Goal: Task Accomplishment & Management: Manage account settings

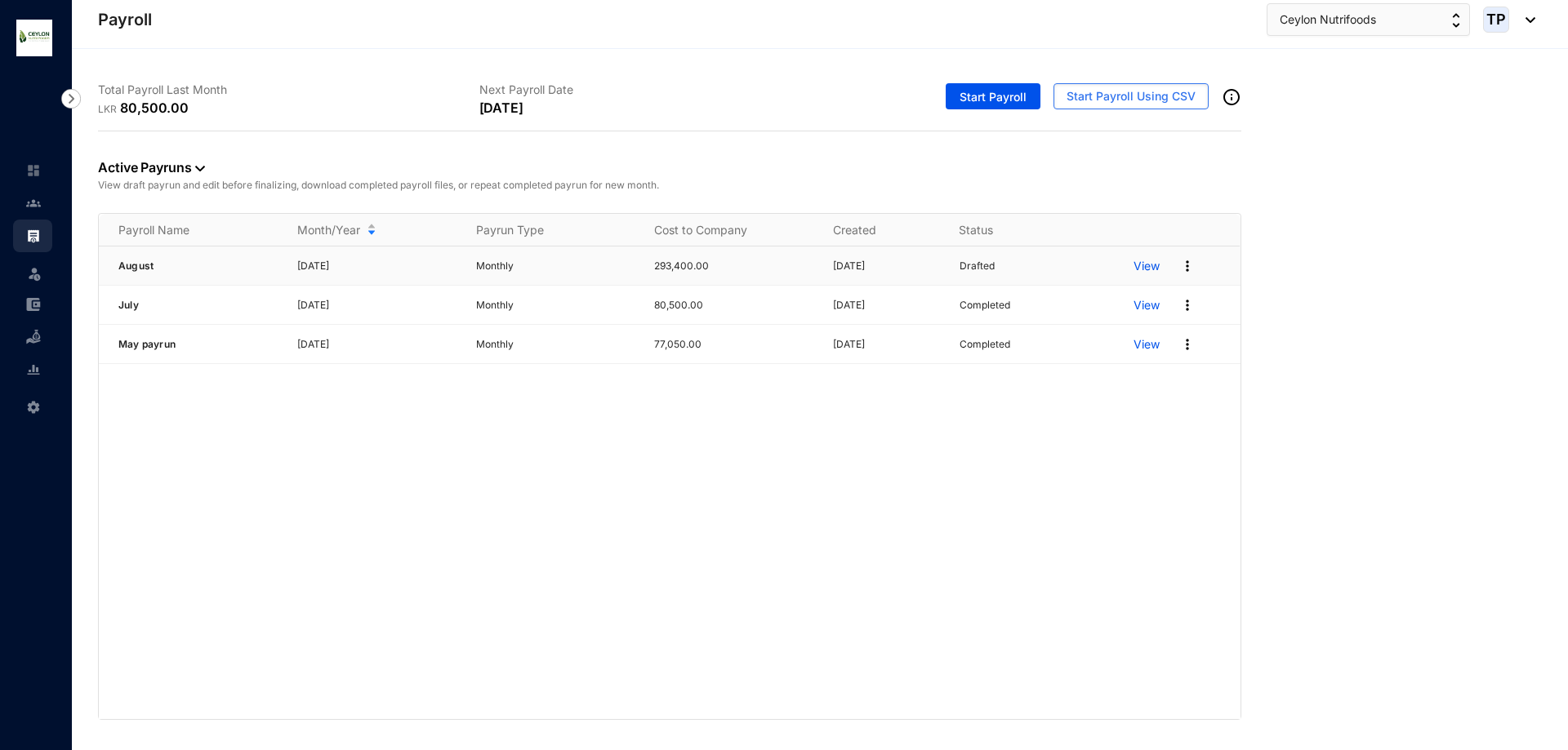
click at [1141, 272] on p "View" at bounding box center [1146, 266] width 26 height 16
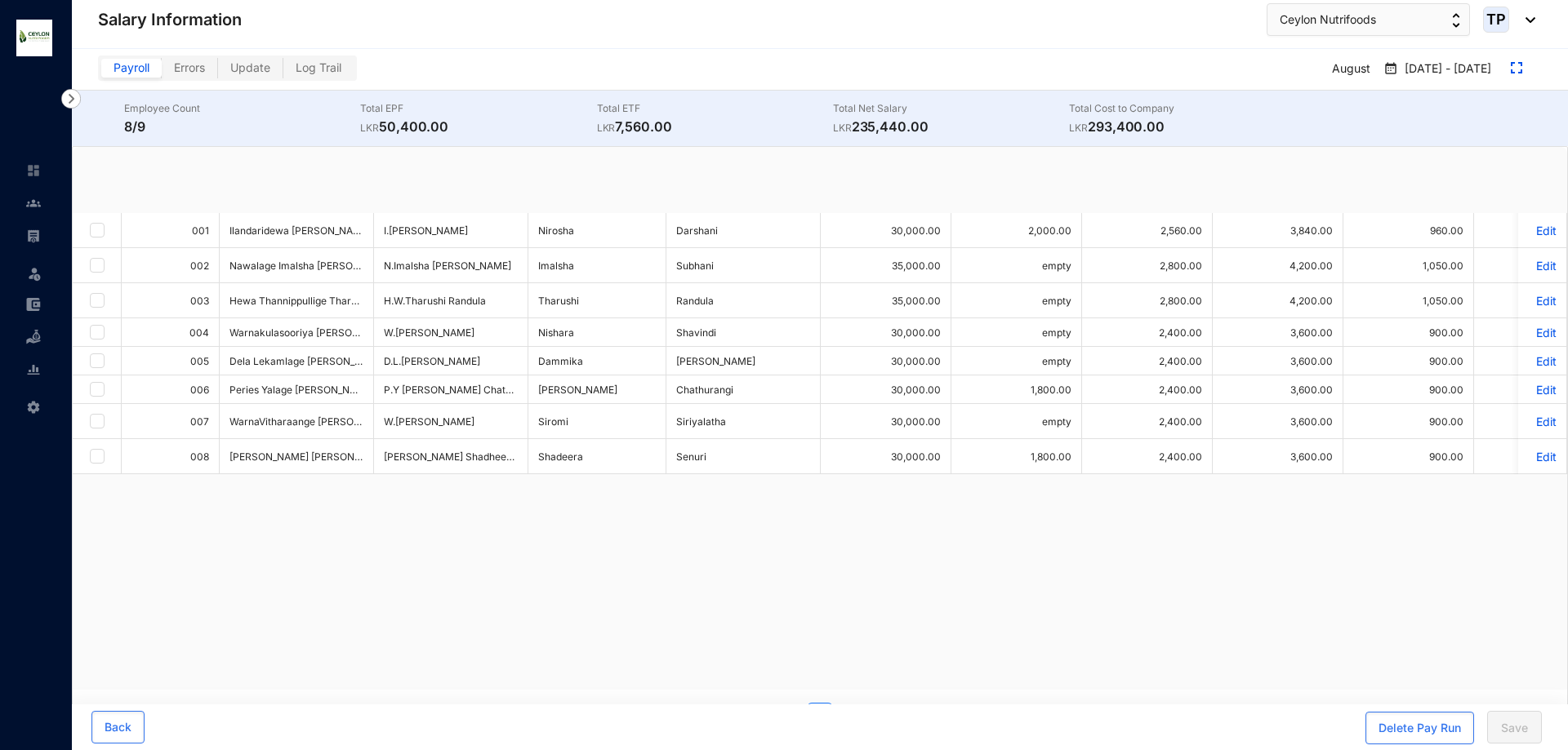
checkbox input "true"
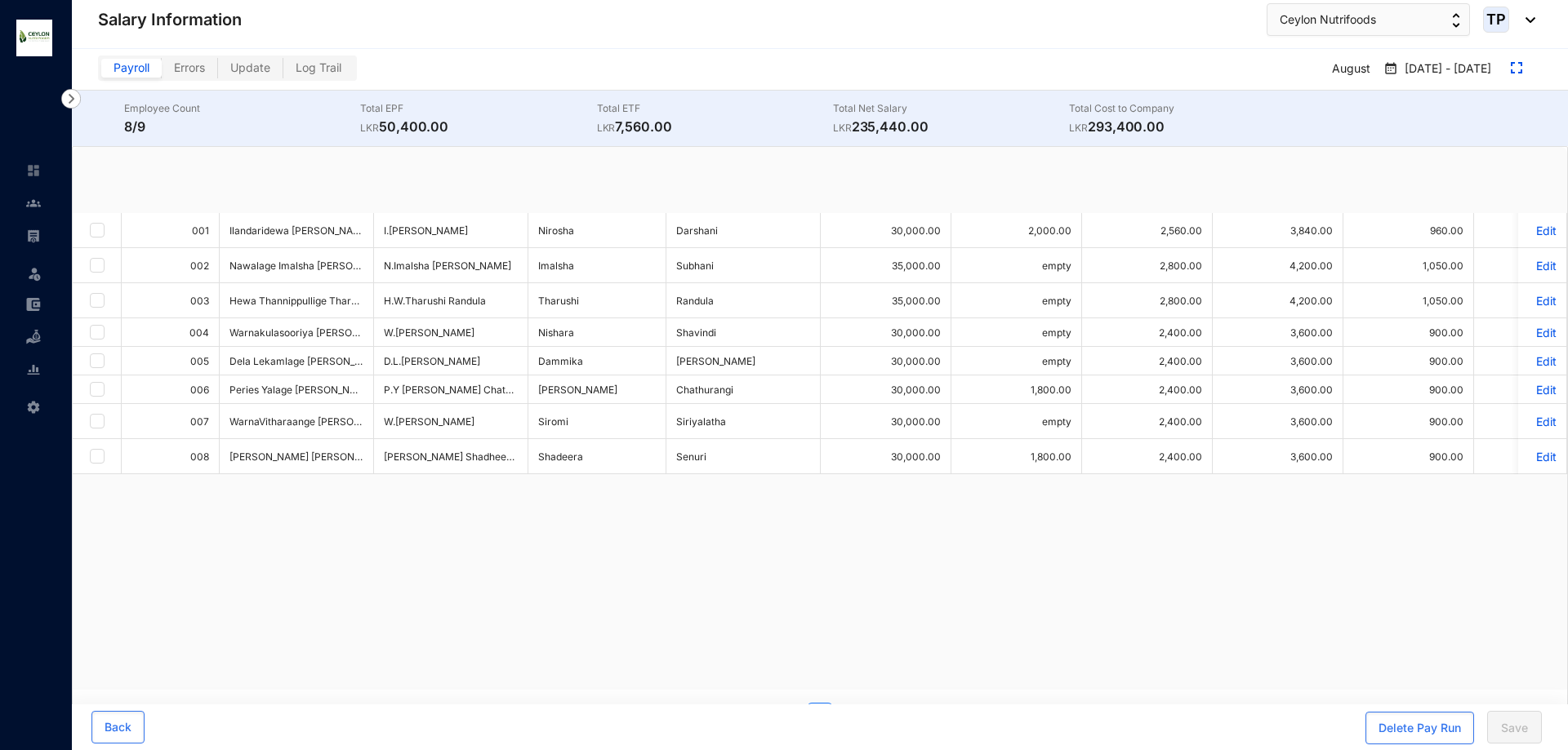
checkbox input "true"
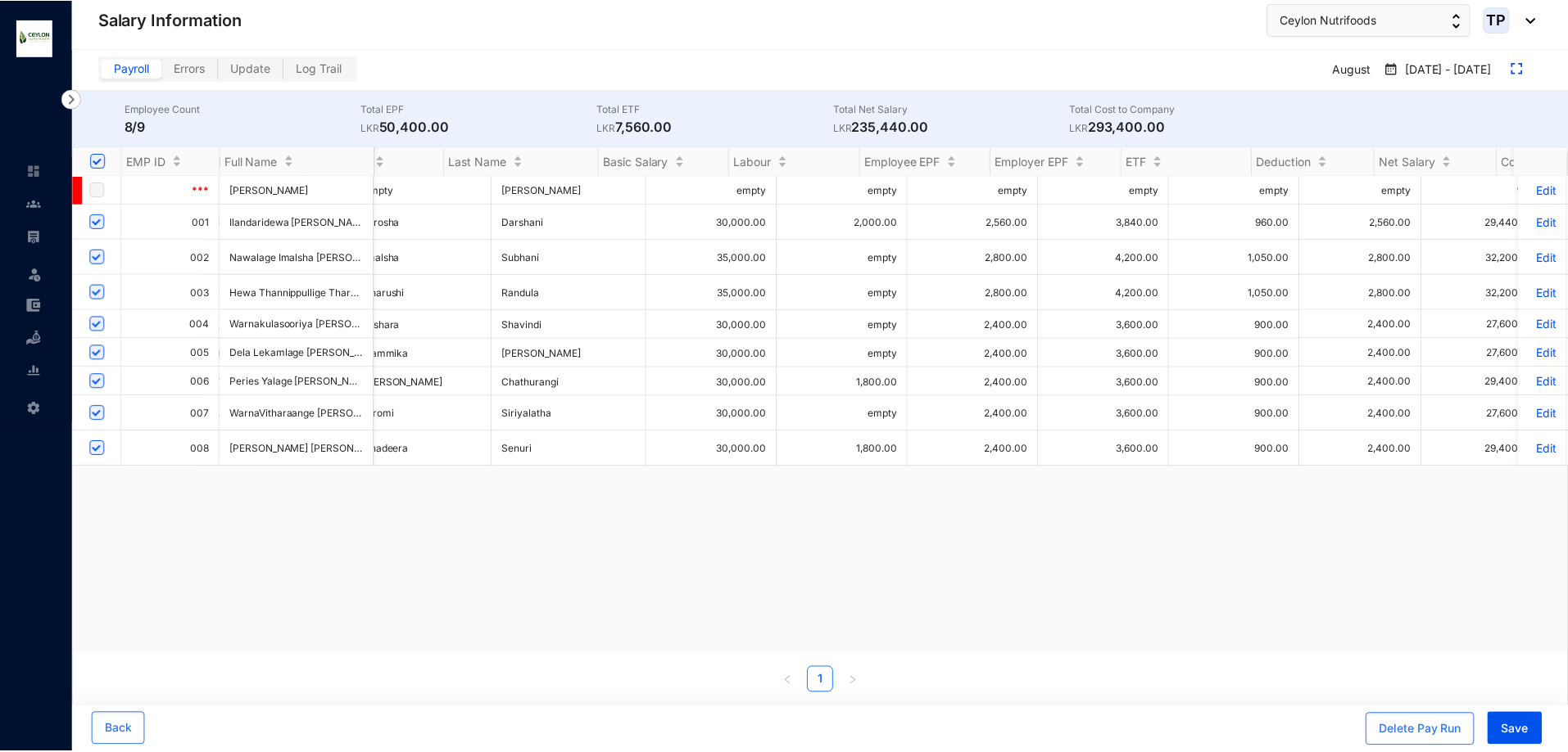
scroll to position [0, 175]
drag, startPoint x: 490, startPoint y: 656, endPoint x: 372, endPoint y: 653, distance: 118.0
click at [372, 653] on div "EMP ID Full Name Name With Initials First Name Last Name Basic Salary Labour Em…" at bounding box center [822, 421] width 1499 height 546
click at [916, 603] on div "*** [PERSON_NAME] Yapa Bandara *** empty [PERSON_NAME] Yapa Bandara empty empty…" at bounding box center [822, 415] width 1499 height 478
click at [1544, 223] on p "Edit" at bounding box center [1547, 222] width 29 height 14
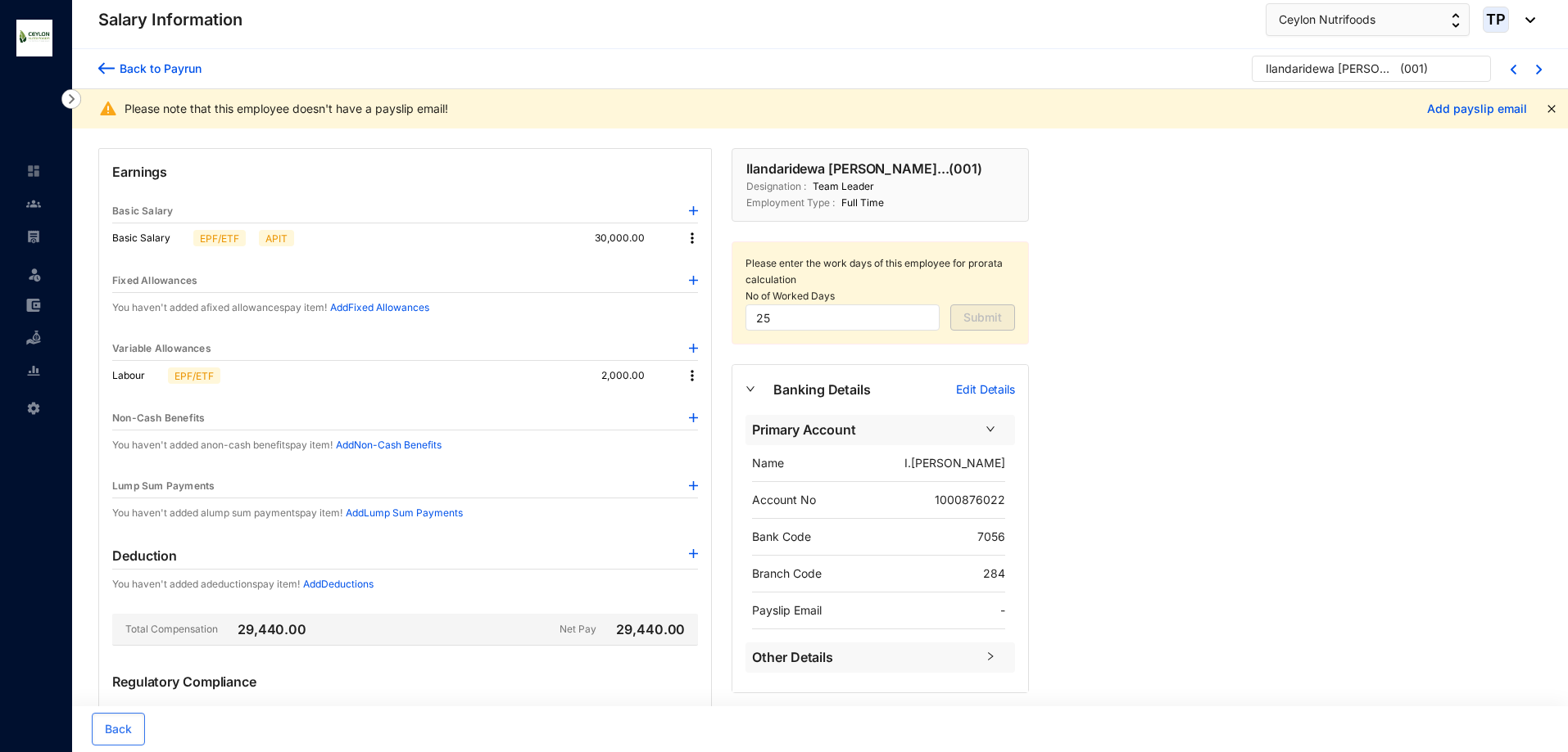
click at [693, 375] on img at bounding box center [692, 376] width 16 height 16
click at [707, 406] on span "Edit" at bounding box center [714, 403] width 34 height 18
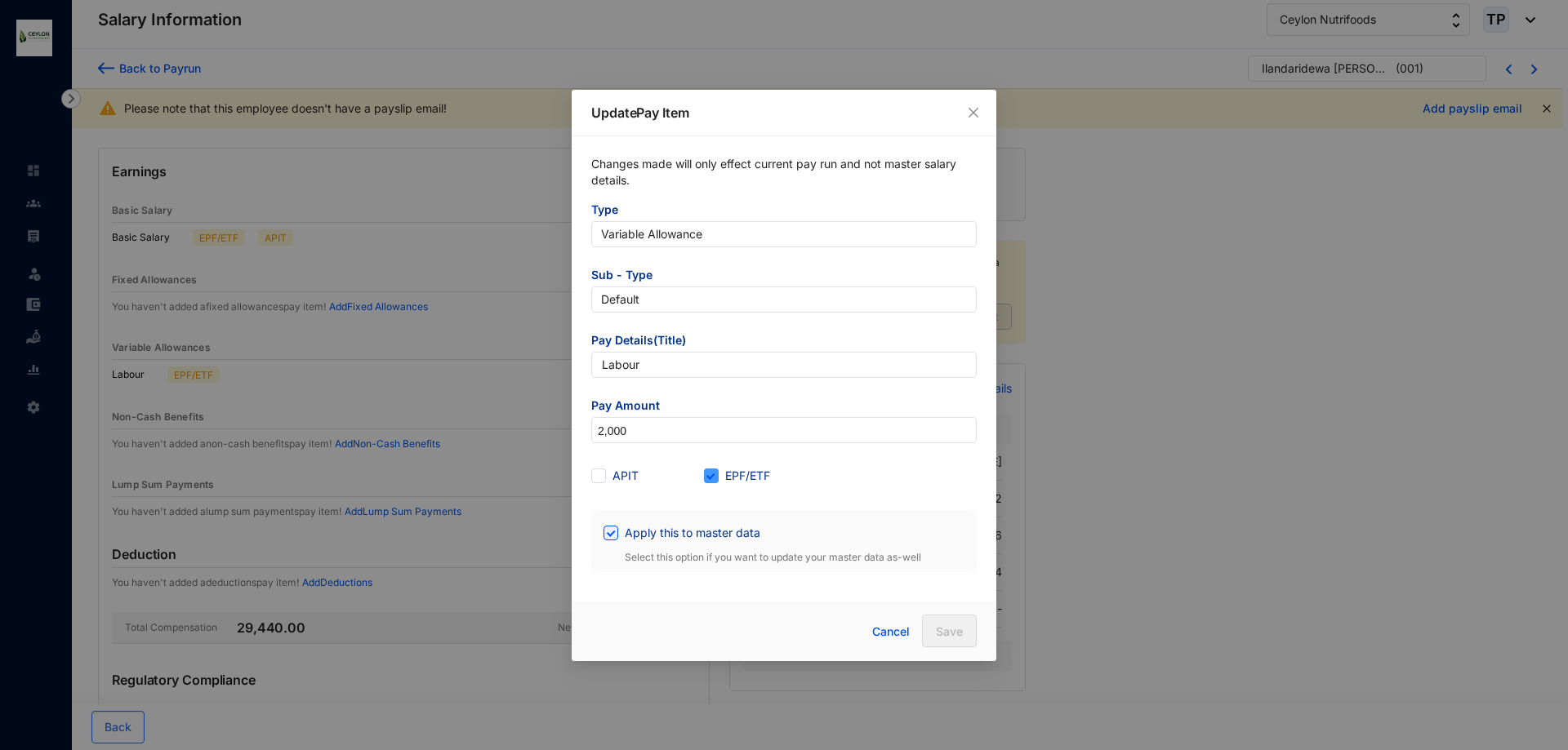
click at [721, 478] on span "EPF/ETF" at bounding box center [748, 476] width 58 height 18
click at [715, 478] on input "EPF/ETF" at bounding box center [709, 473] width 11 height 11
checkbox input "false"
click at [945, 638] on span "Save" at bounding box center [950, 632] width 27 height 16
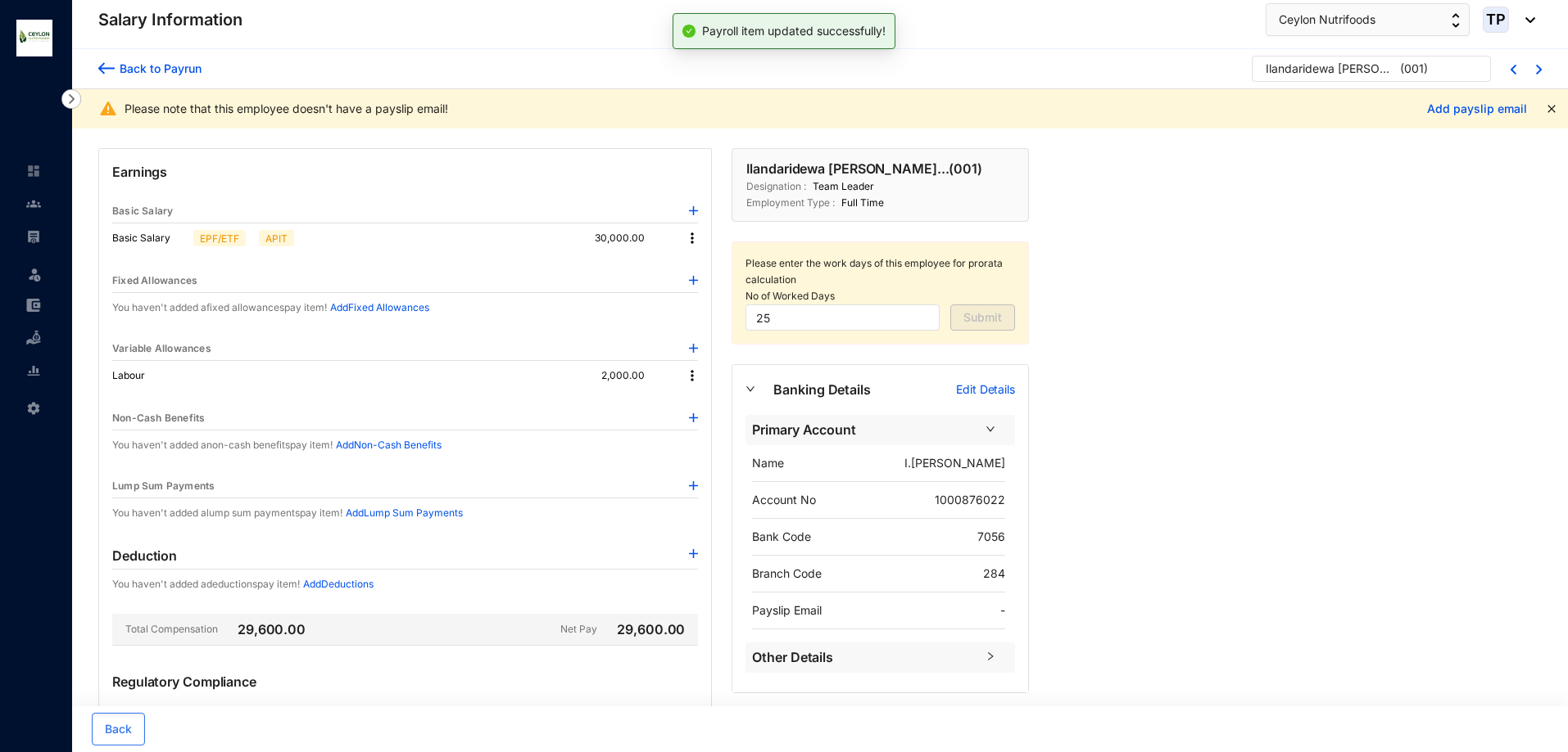
click at [115, 70] on div "Back to Payrun" at bounding box center [158, 68] width 87 height 17
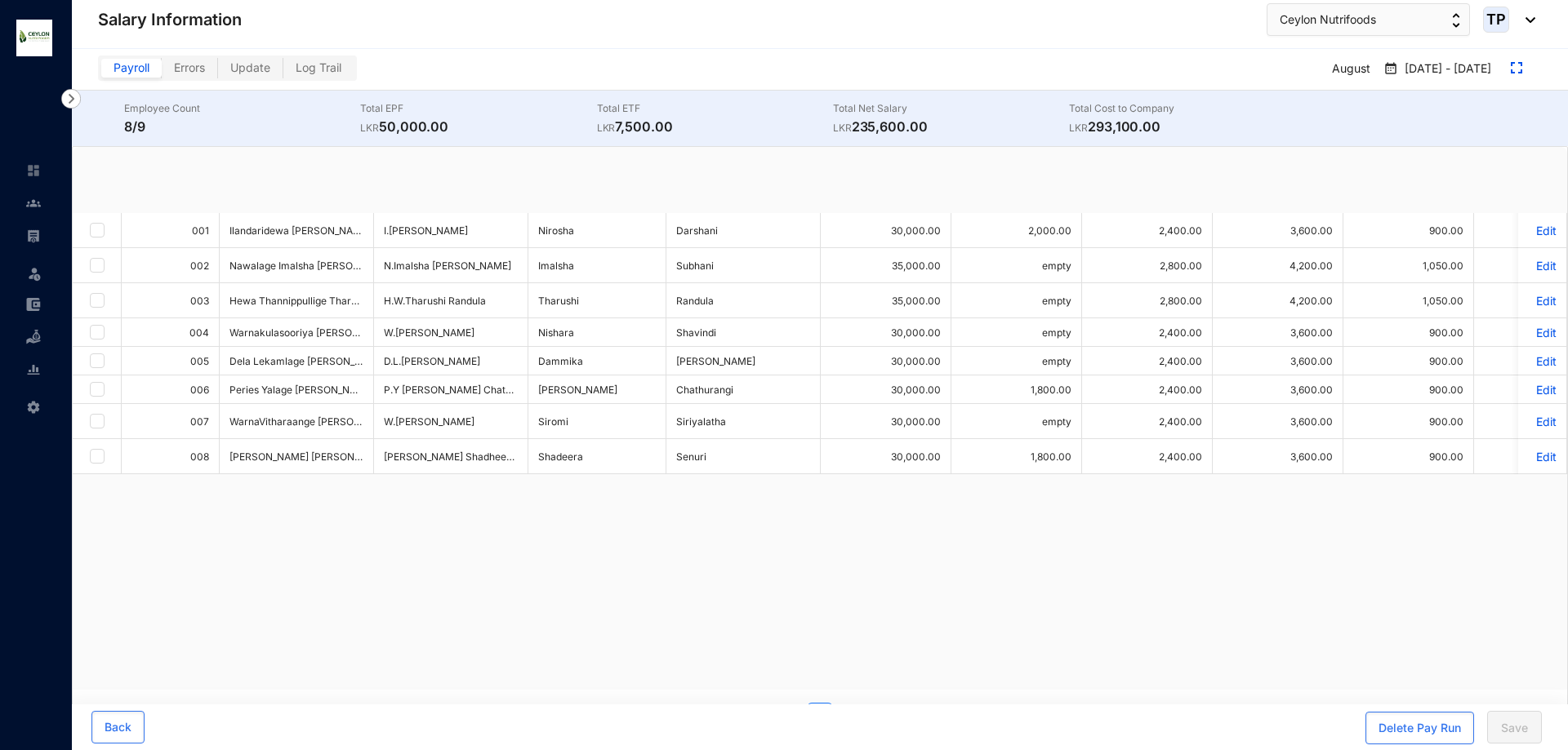
checkbox input "true"
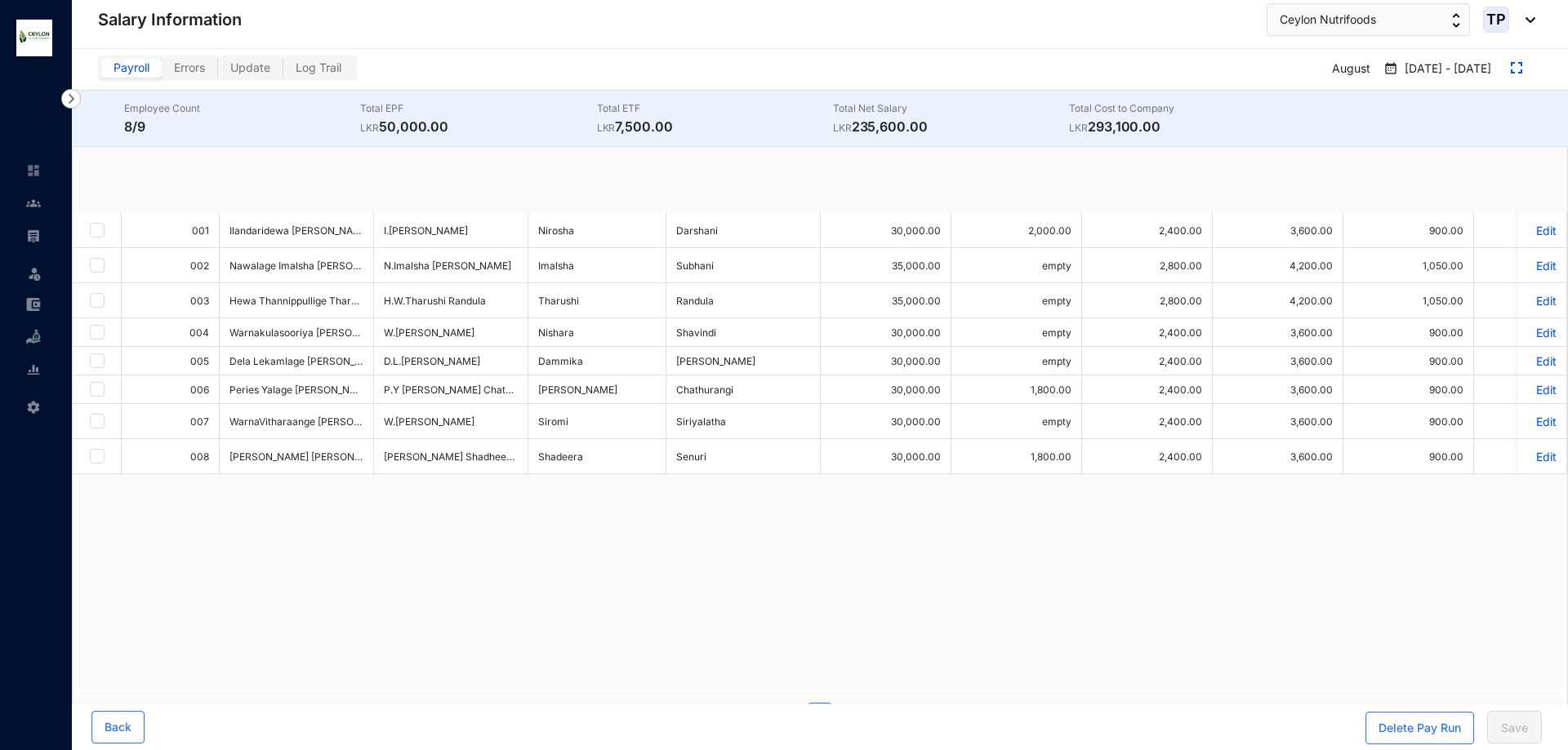
checkbox input "true"
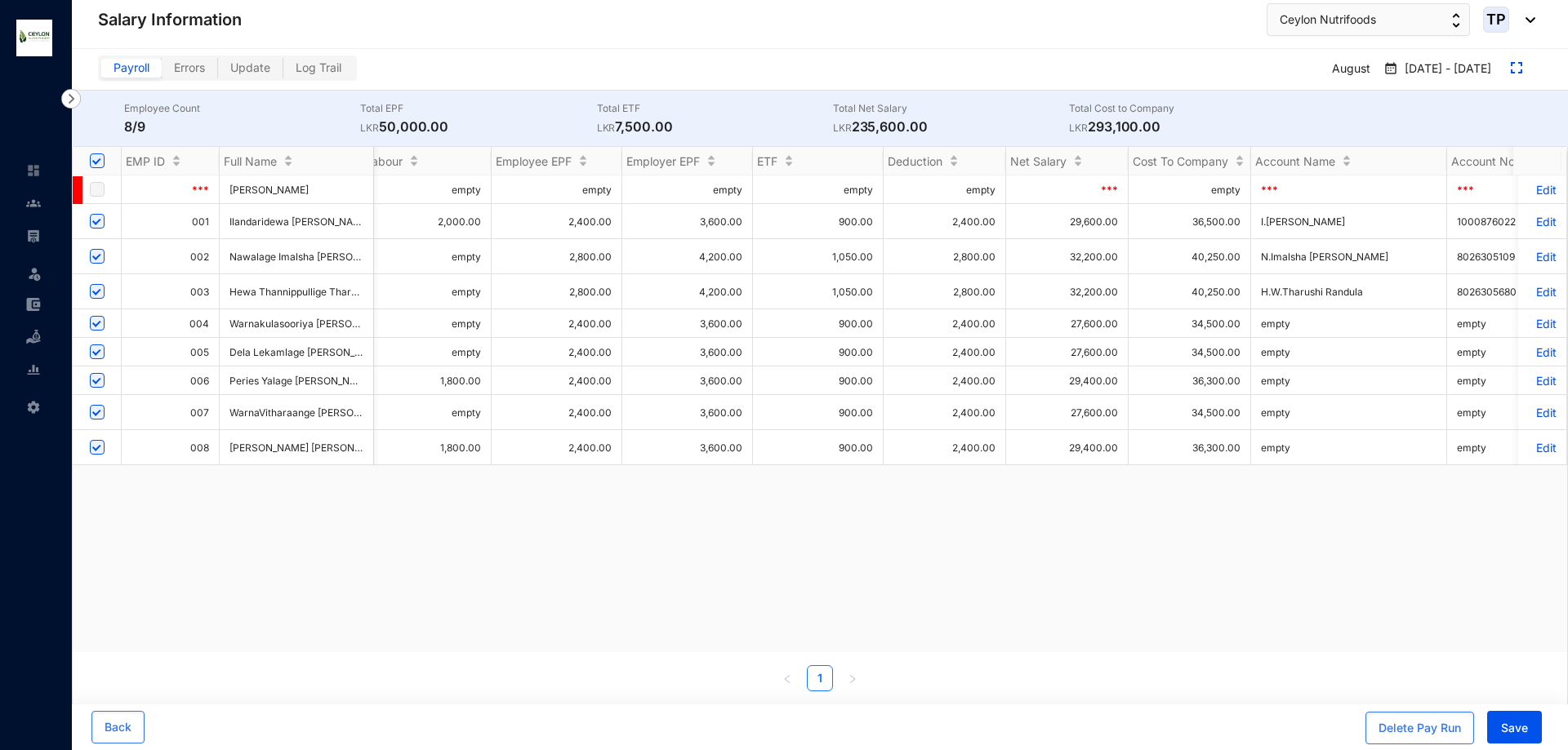
drag, startPoint x: 526, startPoint y: 668, endPoint x: 546, endPoint y: 668, distance: 20.0
click at [546, 668] on ul "1" at bounding box center [819, 678] width 1495 height 26
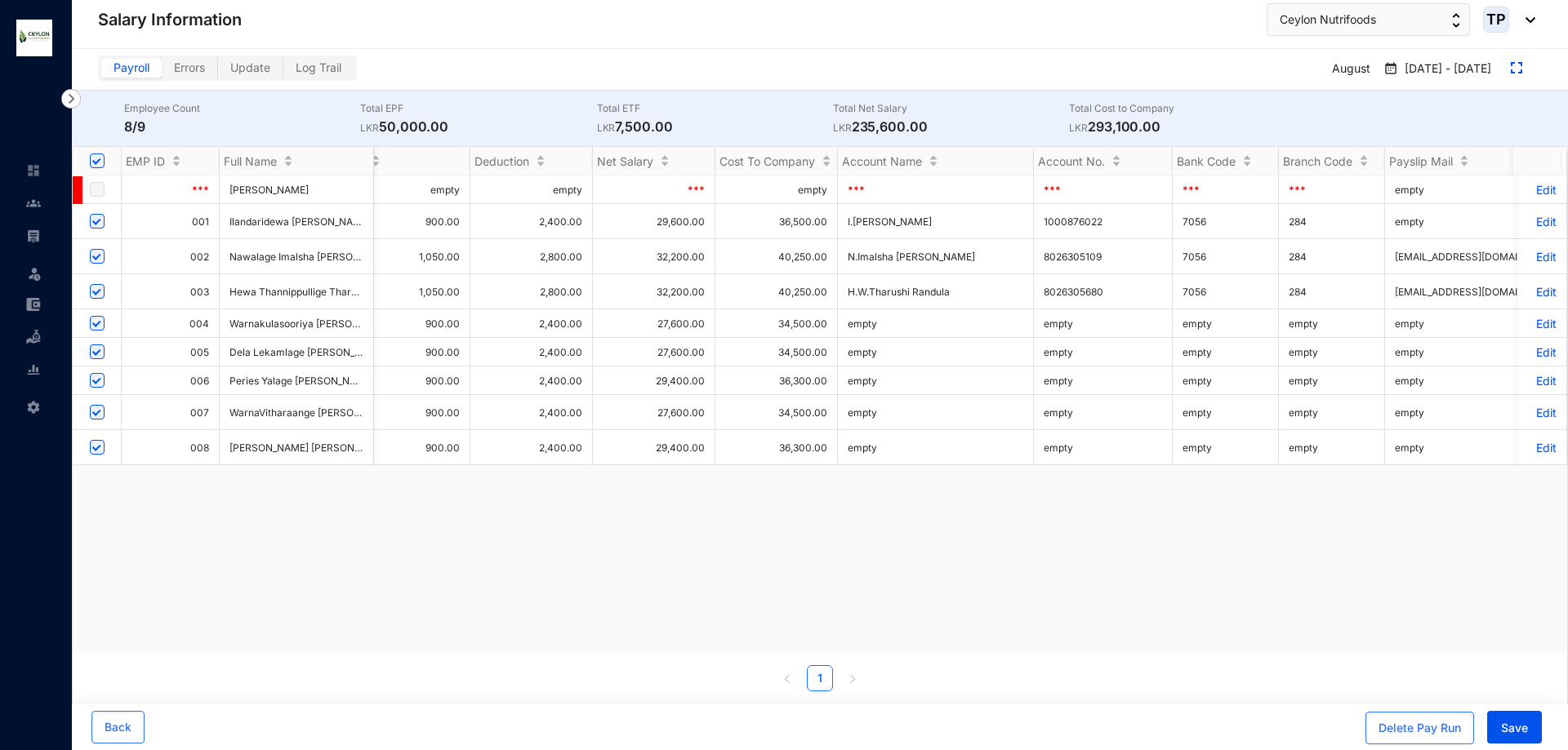
scroll to position [0, 1129]
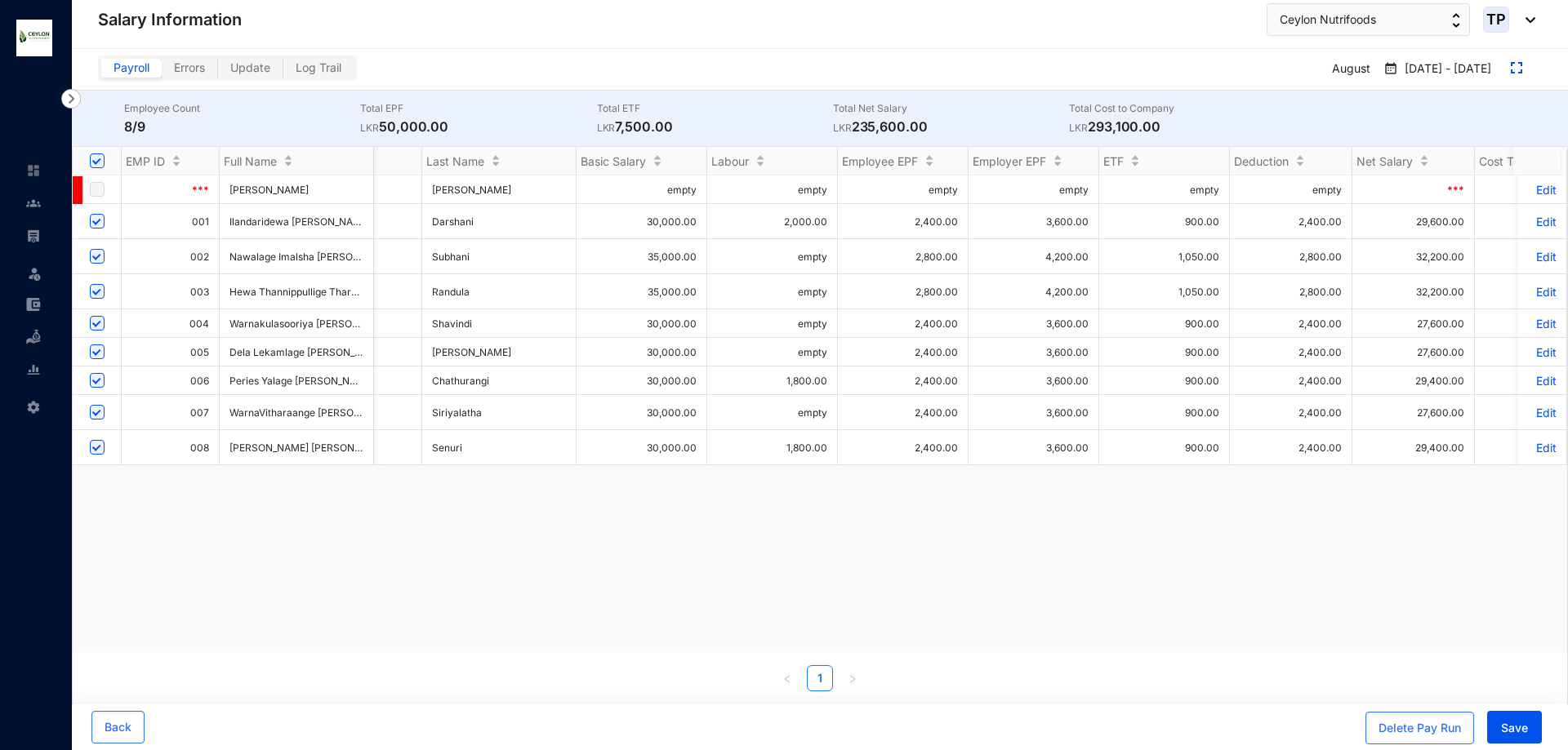
click at [1536, 220] on p "Edit" at bounding box center [1542, 221] width 29 height 14
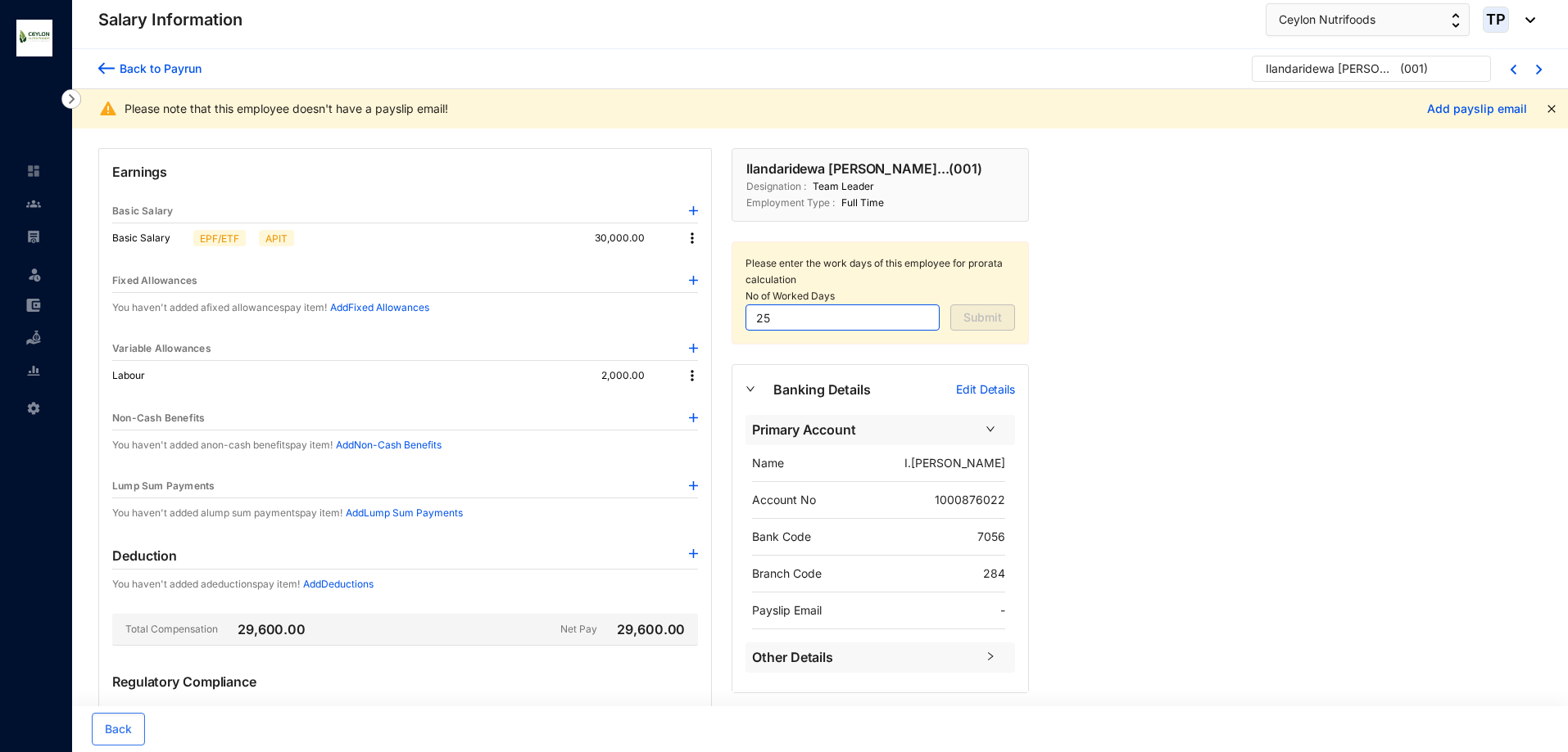
click at [772, 315] on input "25" at bounding box center [842, 318] width 194 height 26
type input "2"
type input "1"
type input "8"
click at [990, 318] on span "Submit" at bounding box center [982, 318] width 38 height 16
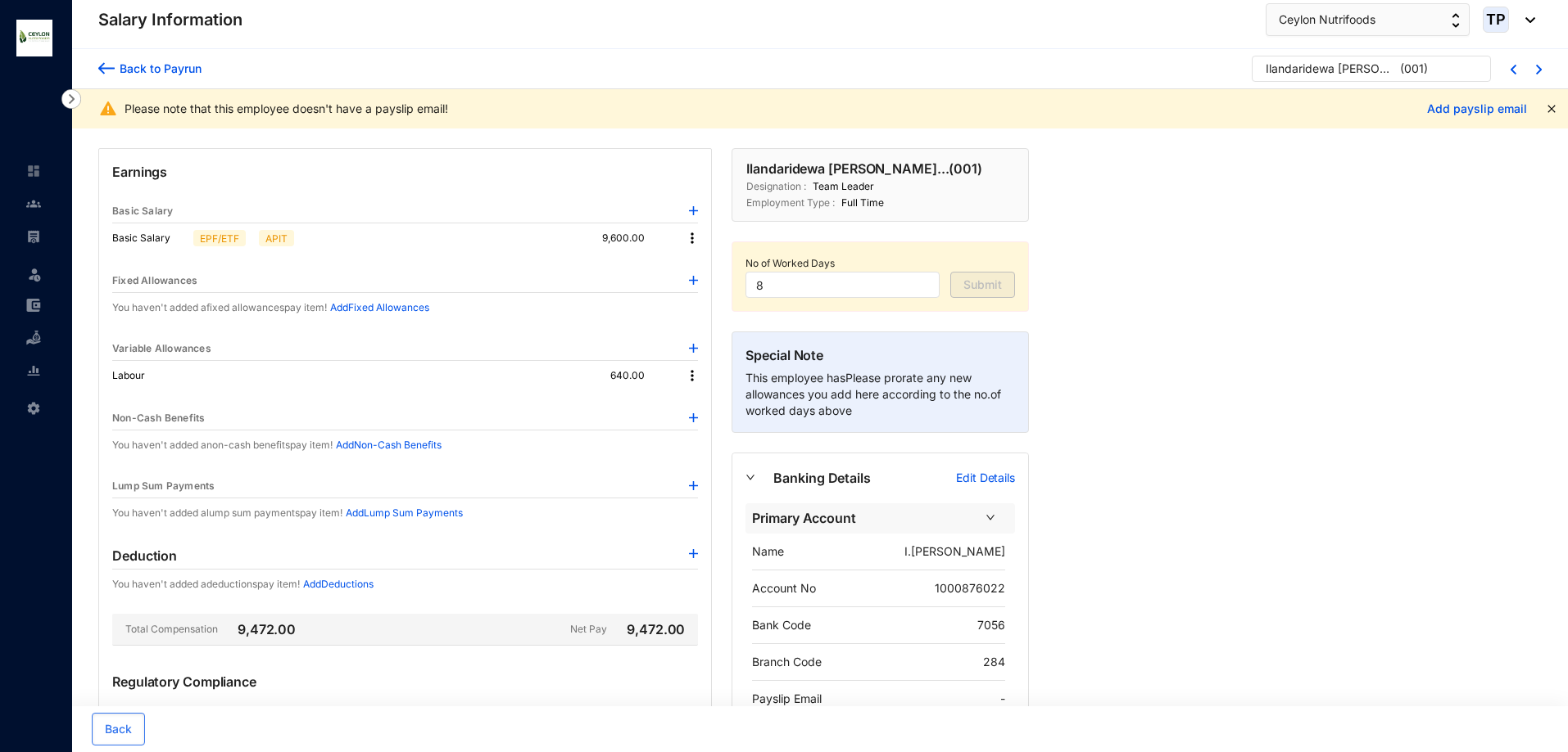
click at [110, 66] on img at bounding box center [106, 68] width 16 height 17
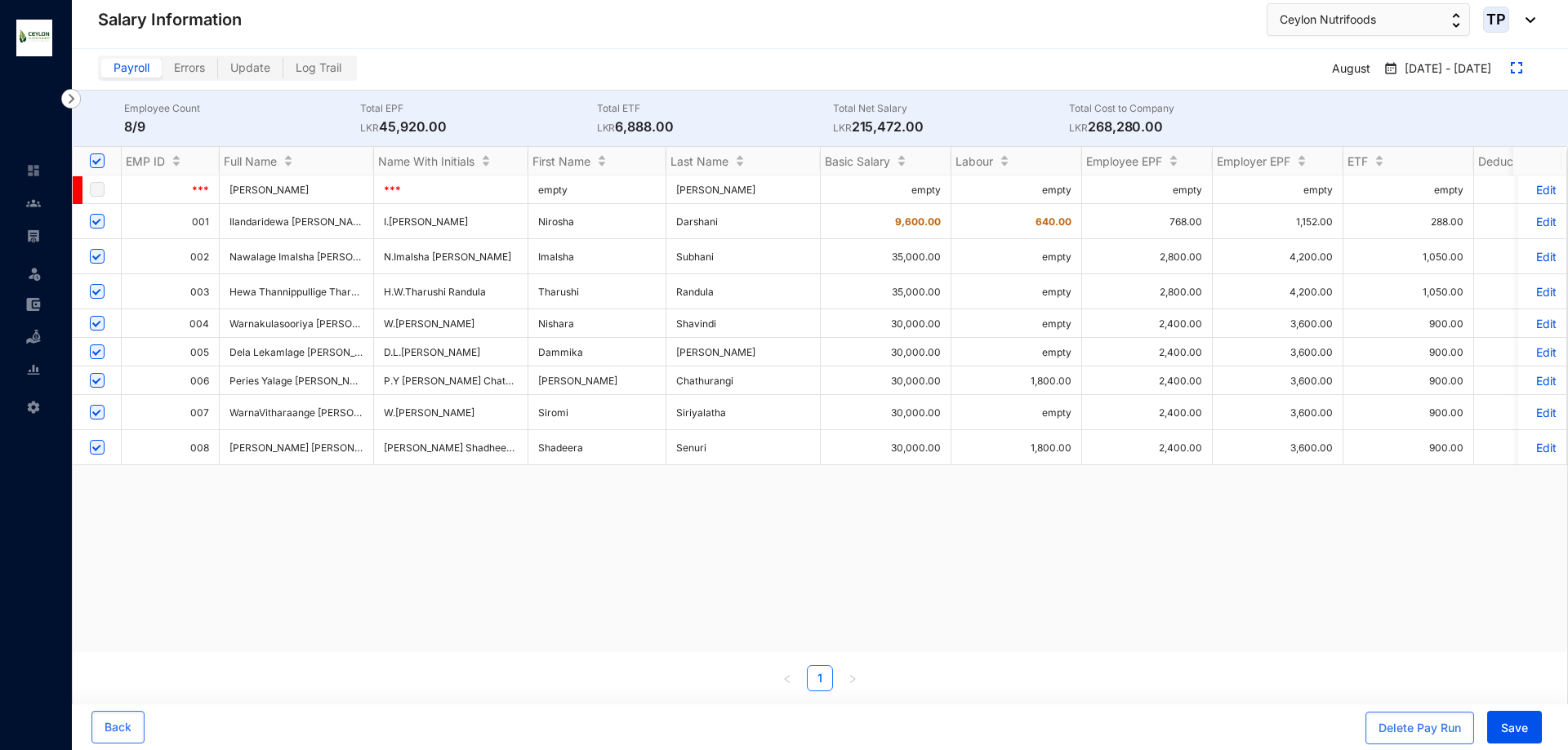
click at [1531, 223] on p "Edit" at bounding box center [1542, 221] width 29 height 14
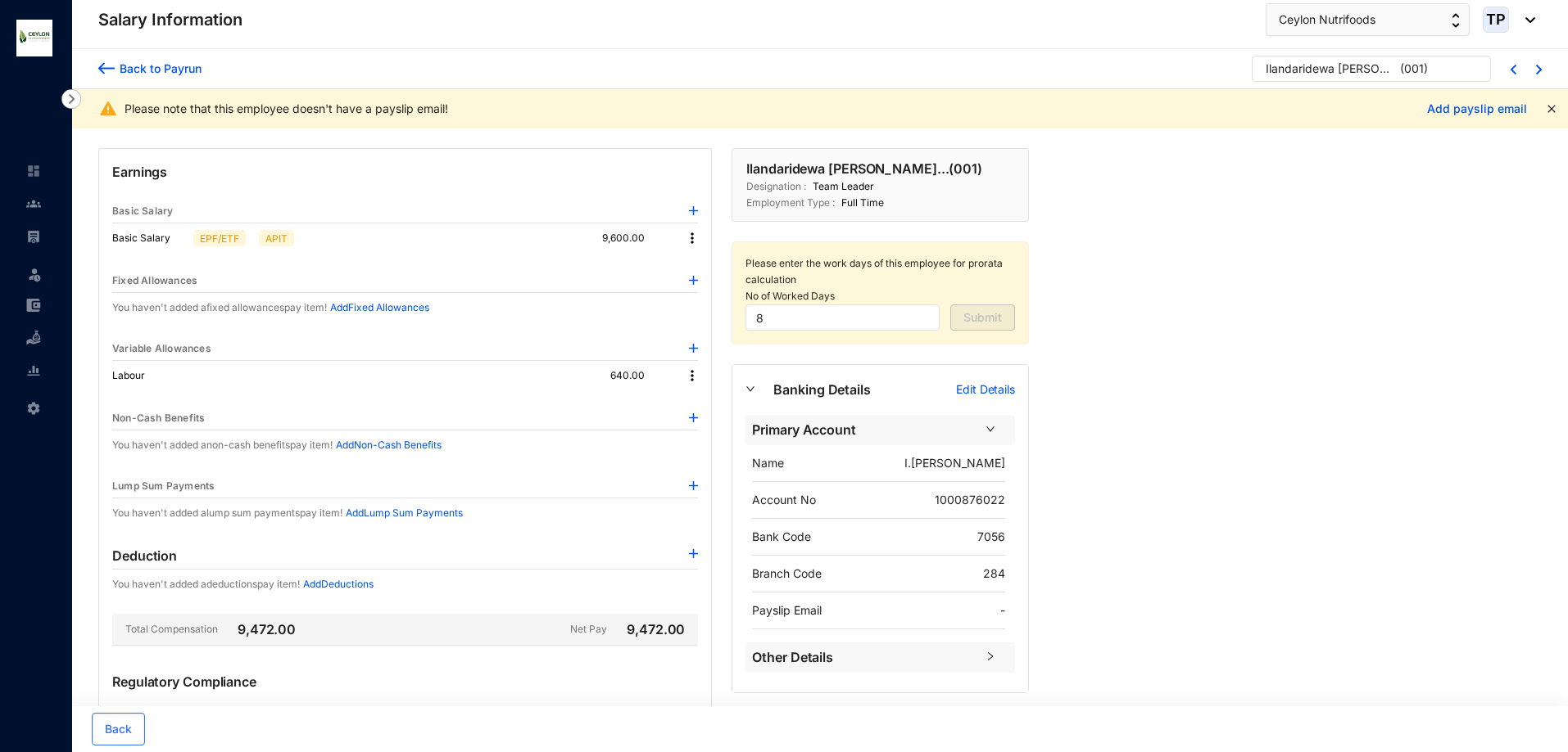
click at [690, 243] on img at bounding box center [692, 237] width 16 height 16
click at [704, 267] on span "Edit" at bounding box center [707, 265] width 20 height 18
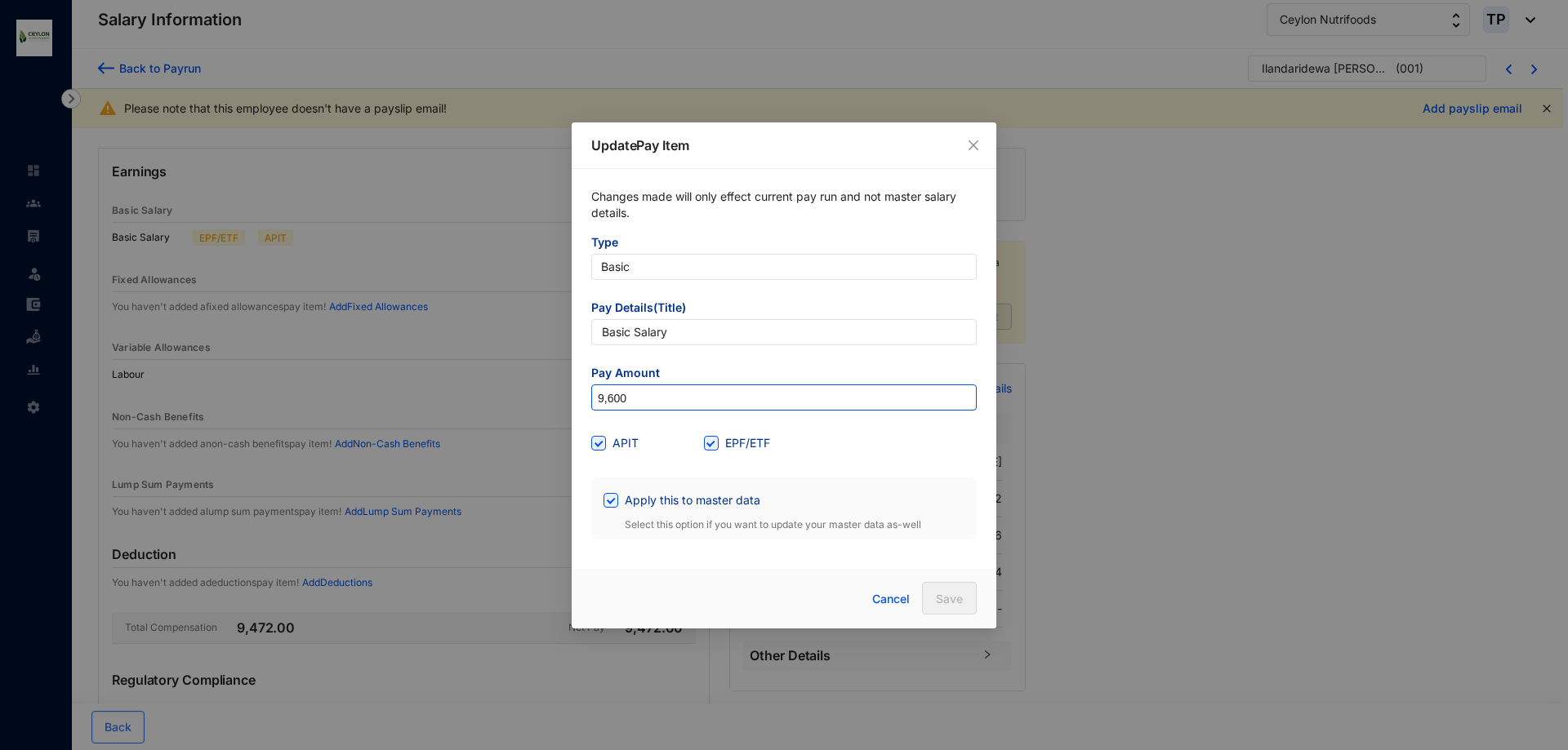
click at [659, 389] on input "9,600" at bounding box center [784, 398] width 384 height 26
type input "9"
type input "30,000"
click at [600, 441] on input "APIT" at bounding box center [596, 441] width 11 height 11
checkbox input "false"
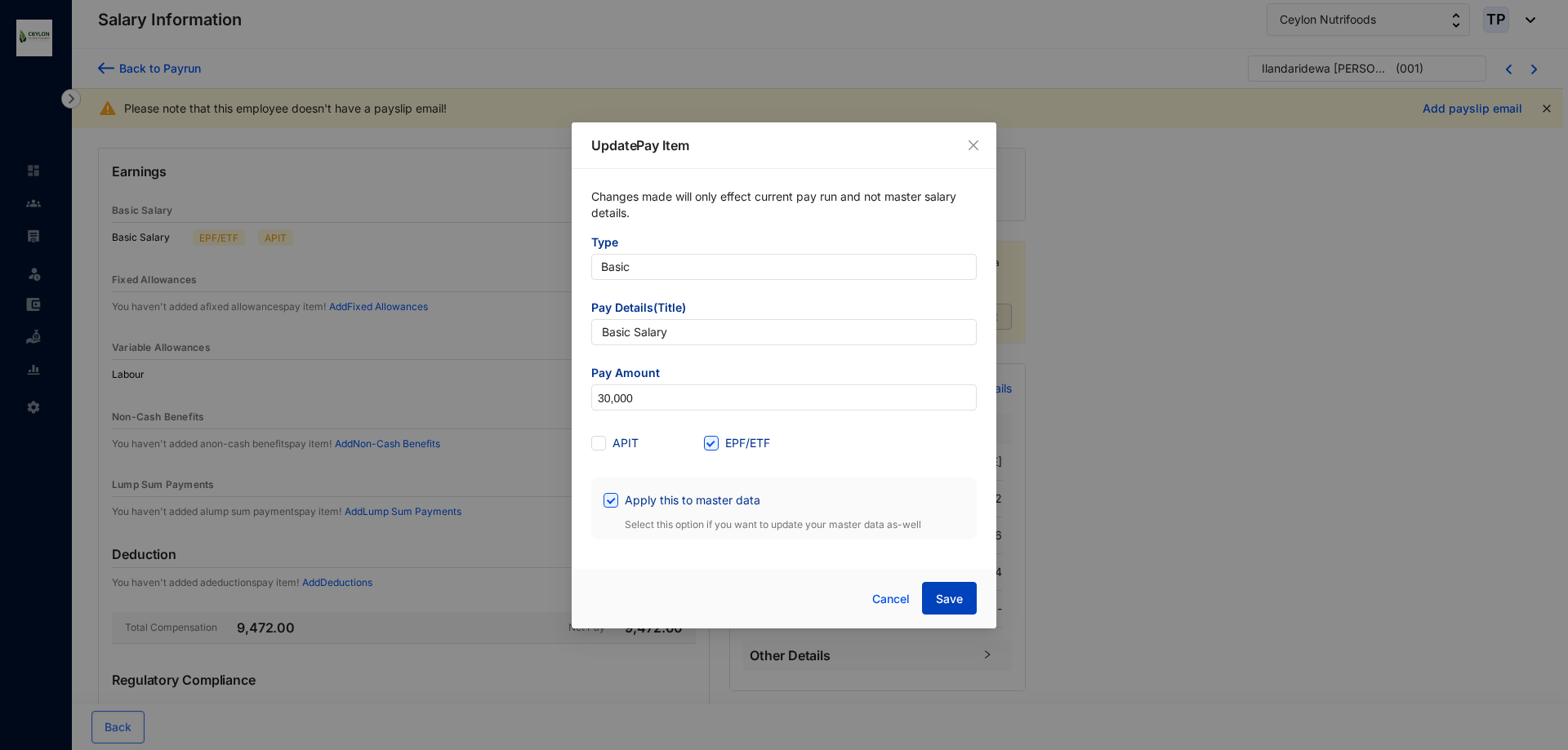
click at [948, 591] on span "Save" at bounding box center [950, 598] width 27 height 16
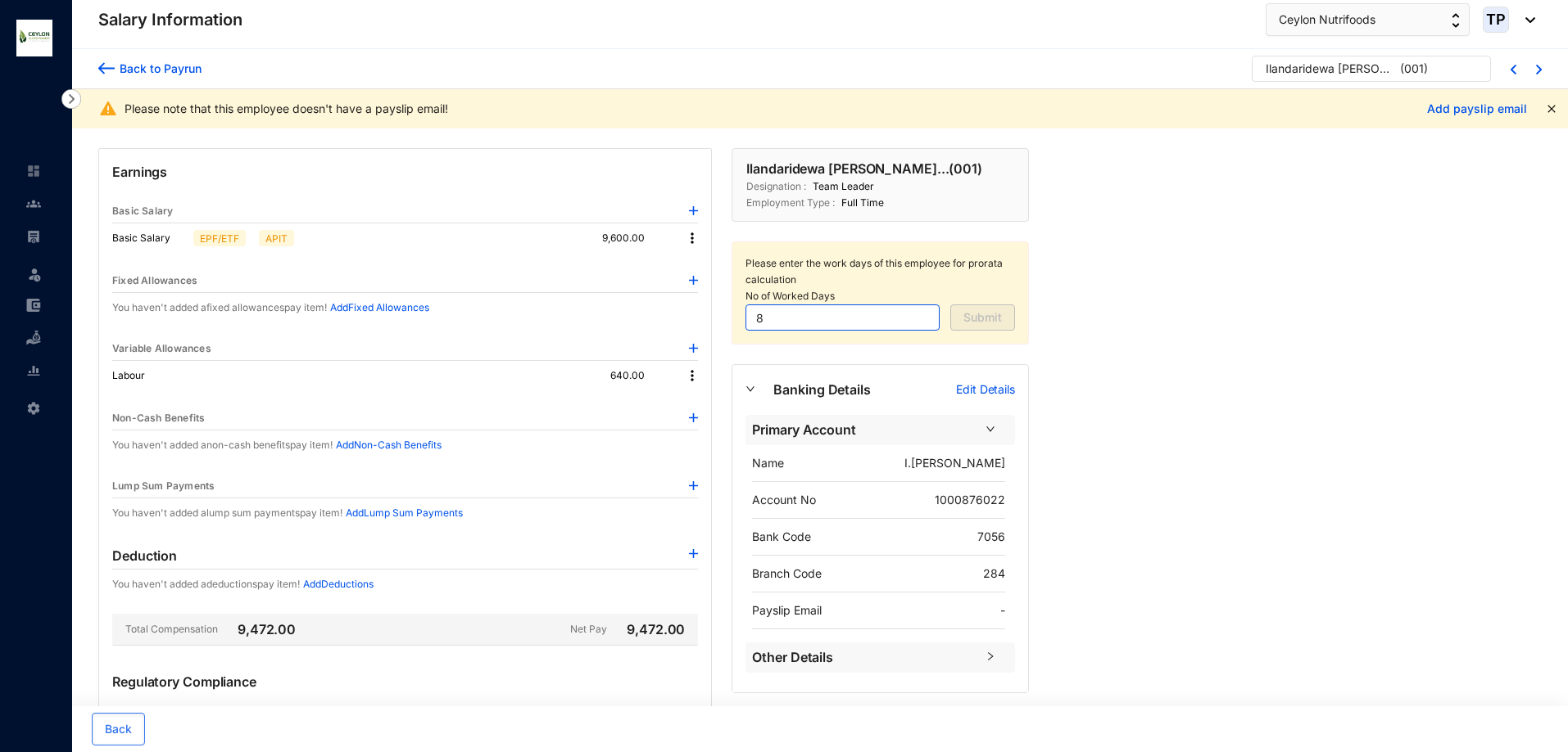
click at [777, 308] on input "8" at bounding box center [842, 318] width 194 height 26
click at [779, 316] on input "8" at bounding box center [842, 318] width 194 height 26
type input "15"
click at [970, 319] on span "Submit" at bounding box center [982, 318] width 38 height 16
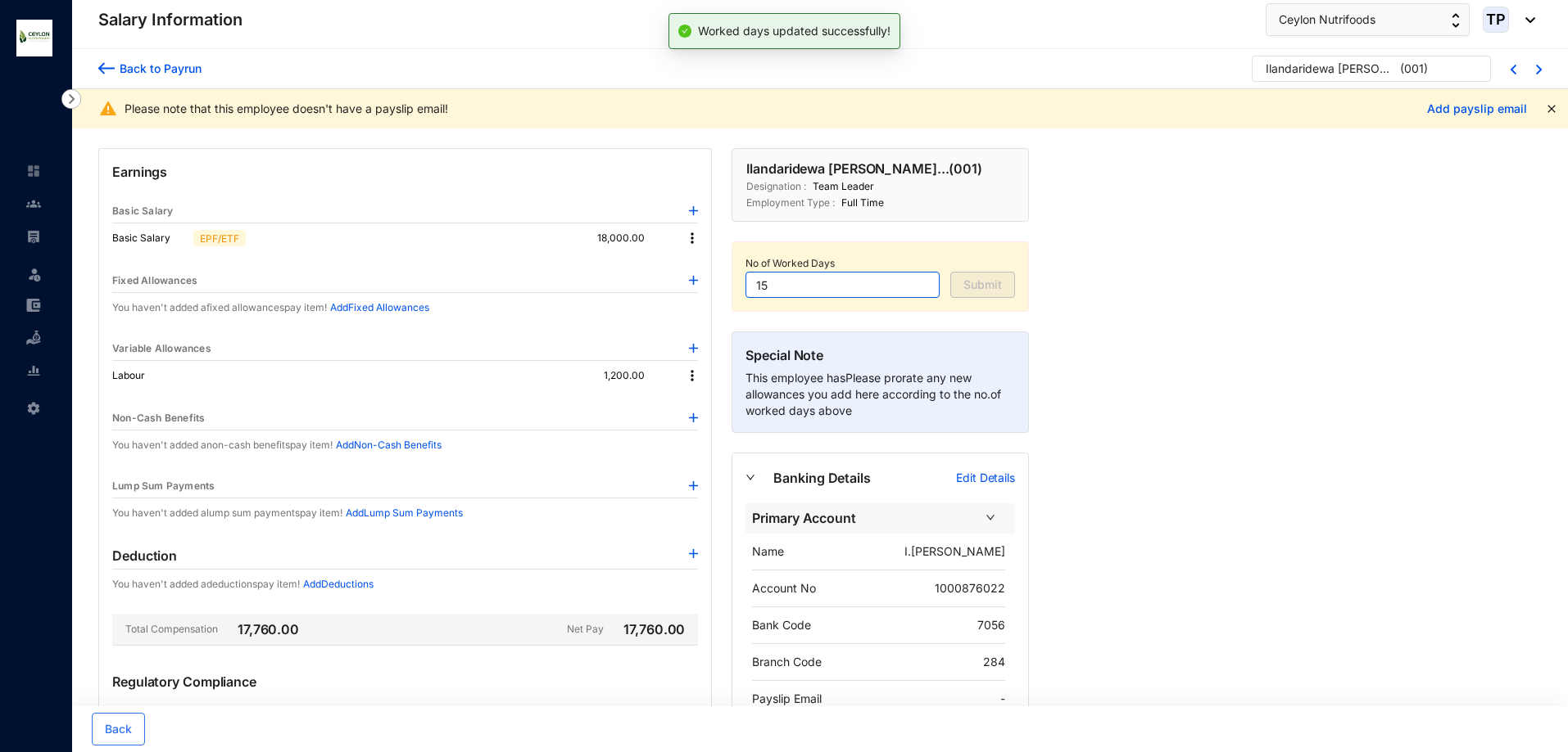
click at [840, 272] on input "15" at bounding box center [842, 284] width 194 height 26
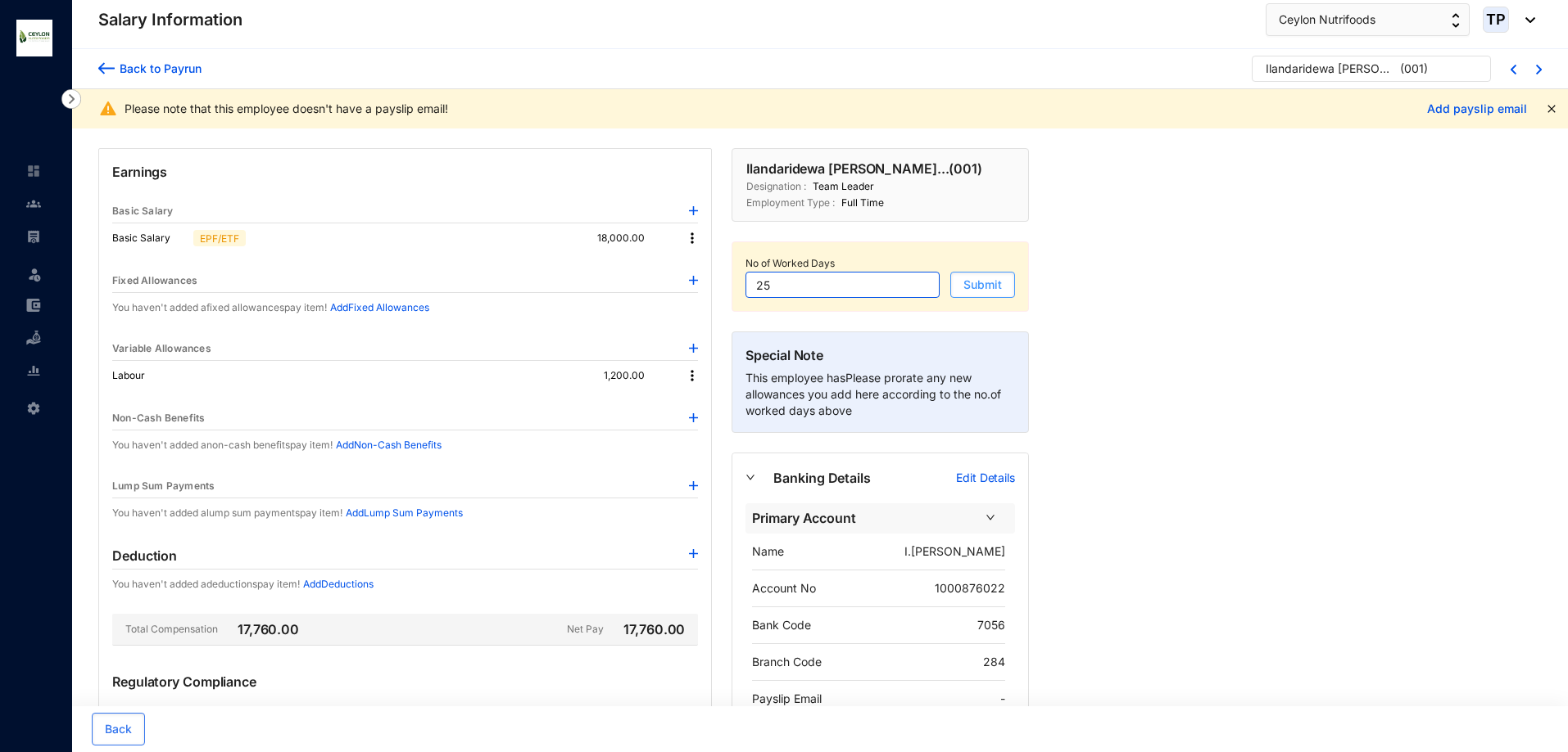
type input "25"
click at [959, 295] on button "Submit" at bounding box center [983, 284] width 65 height 26
click at [699, 242] on img at bounding box center [692, 237] width 16 height 16
click at [693, 238] on img at bounding box center [692, 237] width 16 height 16
click at [693, 242] on img at bounding box center [692, 237] width 16 height 16
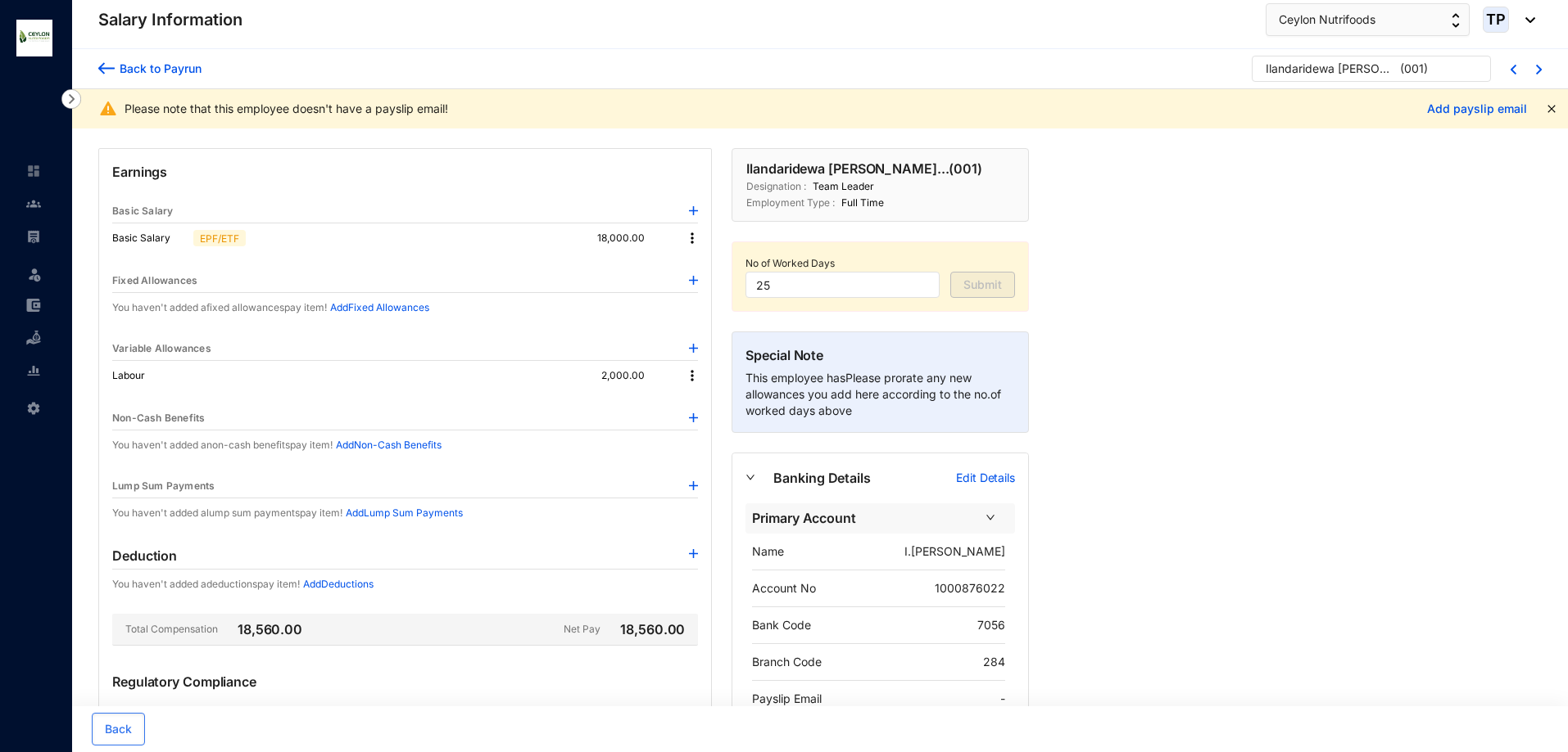
click at [693, 242] on img at bounding box center [692, 237] width 16 height 16
click at [693, 242] on img at bounding box center [692, 237] width 16 height 16
click at [704, 264] on span "Edit" at bounding box center [707, 265] width 20 height 18
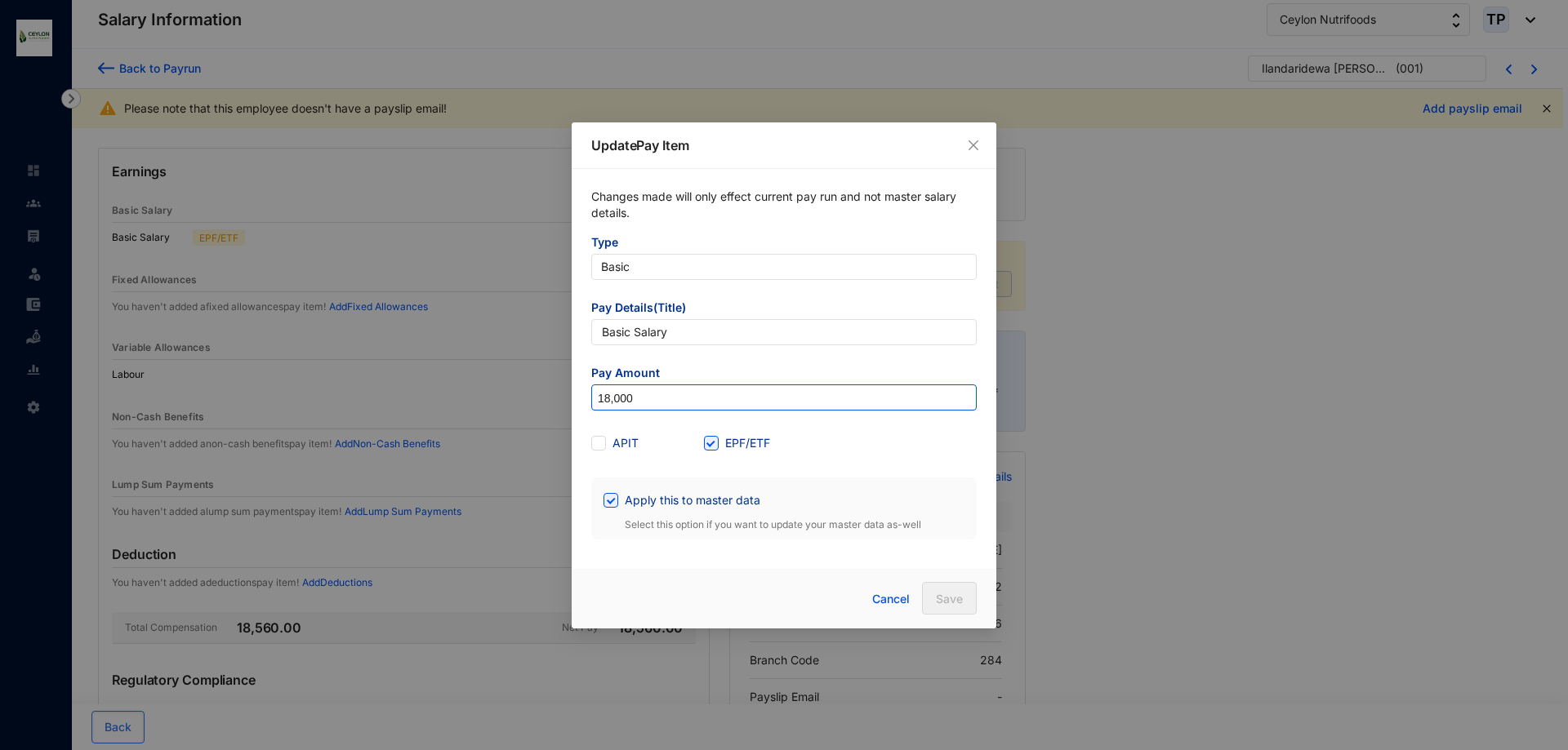
click at [686, 390] on input "18,000" at bounding box center [784, 398] width 384 height 26
type input "1"
type input "30,000"
click at [951, 597] on span "Save" at bounding box center [950, 598] width 27 height 16
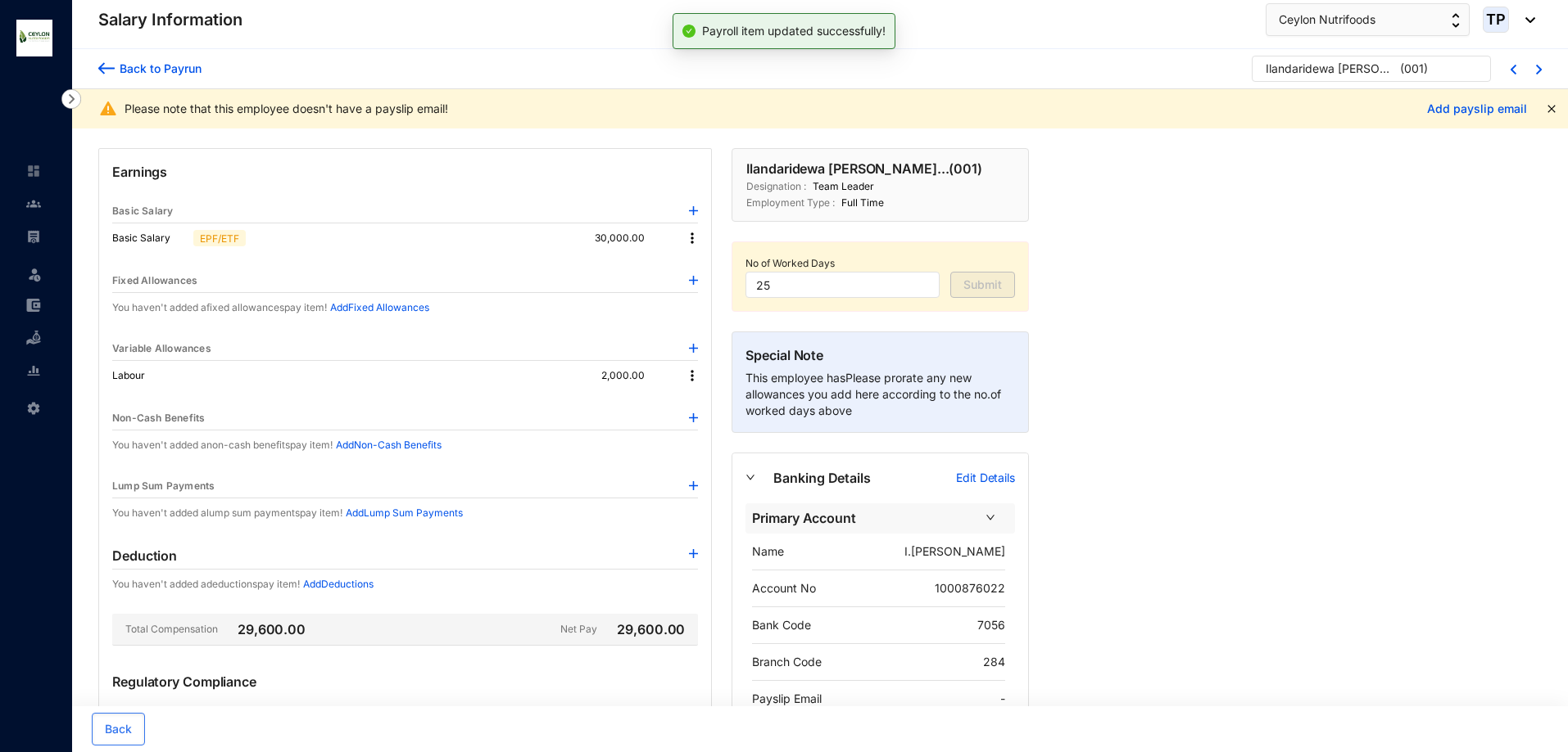
click at [106, 66] on img at bounding box center [106, 68] width 16 height 17
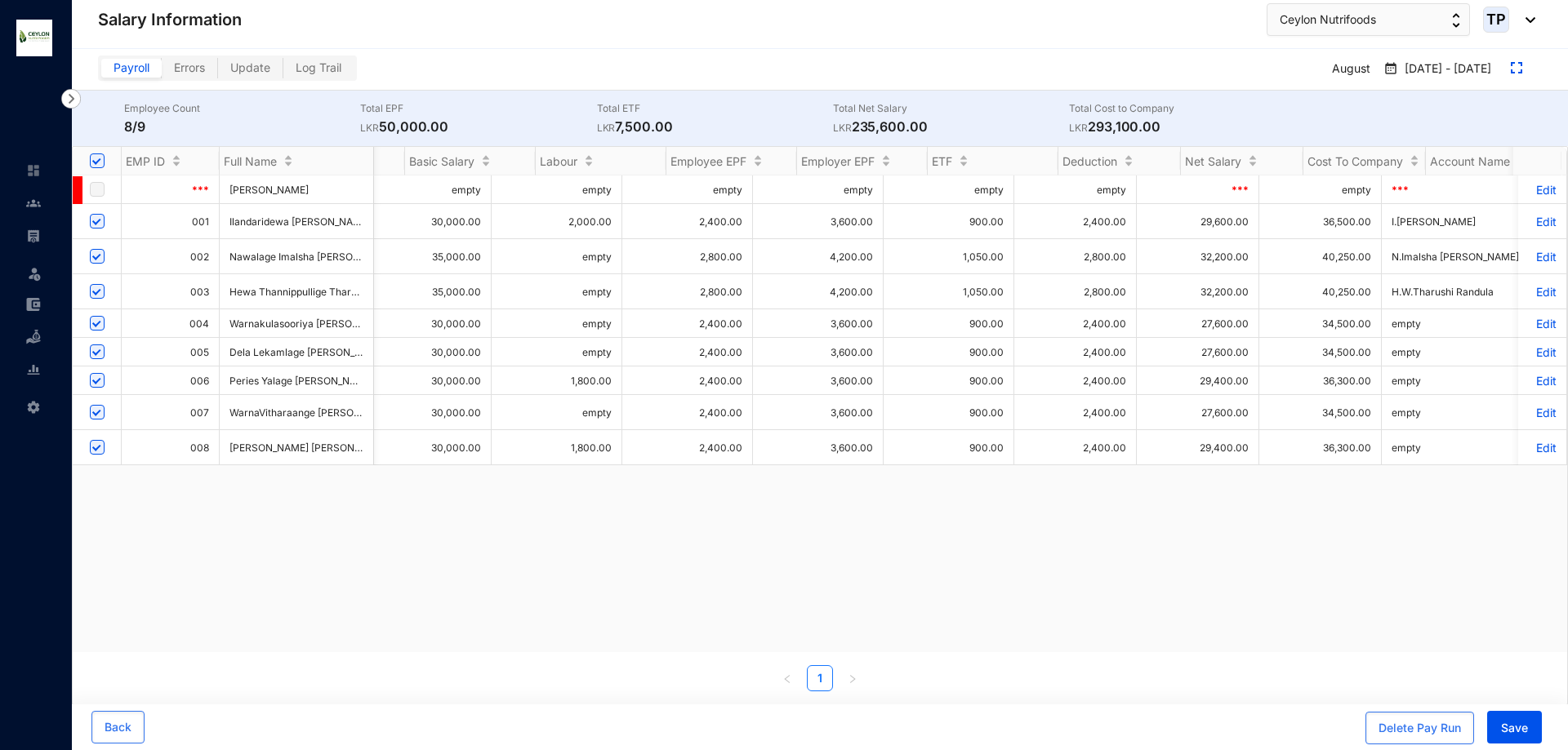
scroll to position [0, 460]
click at [1536, 254] on p "Edit" at bounding box center [1542, 256] width 29 height 14
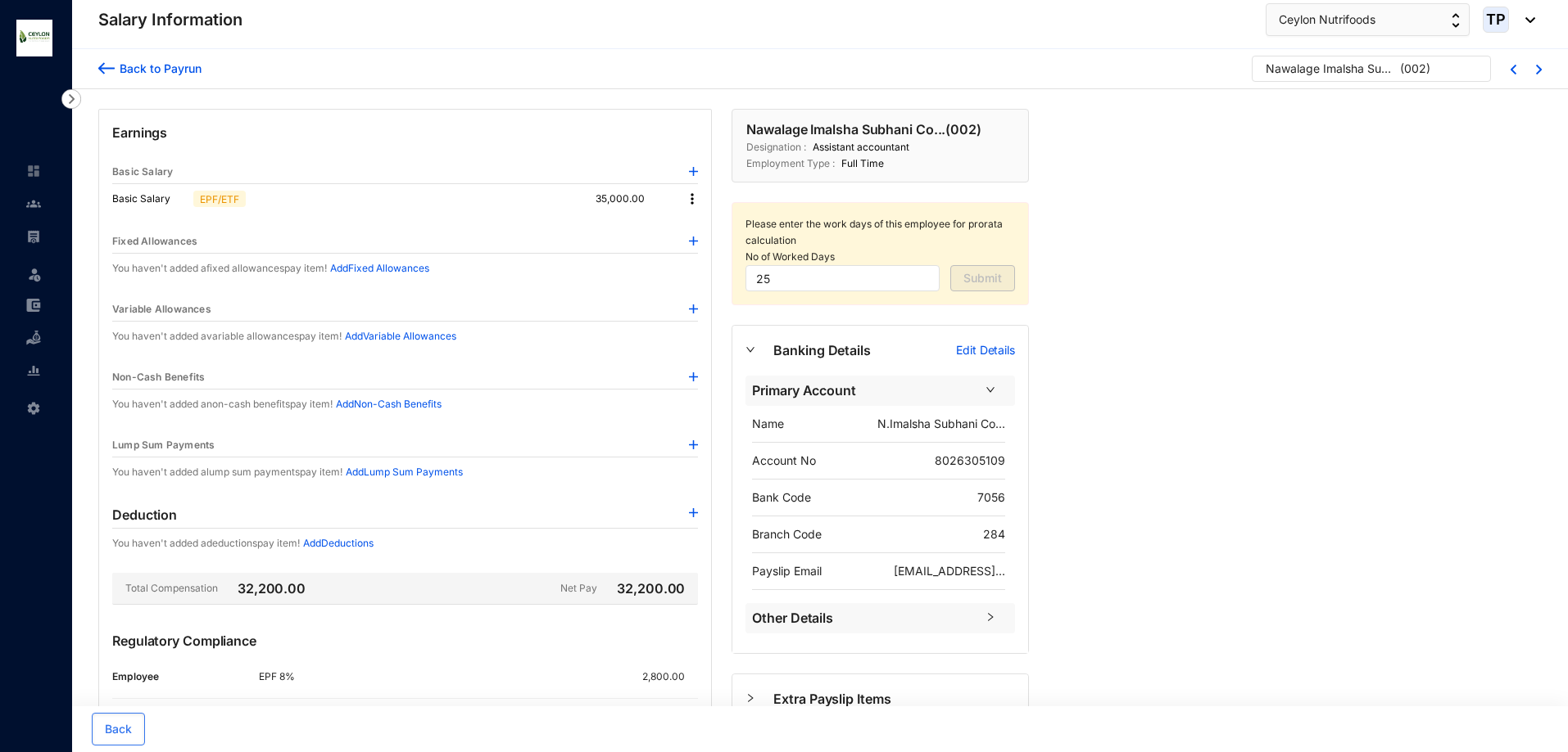
click at [102, 65] on img at bounding box center [106, 68] width 16 height 17
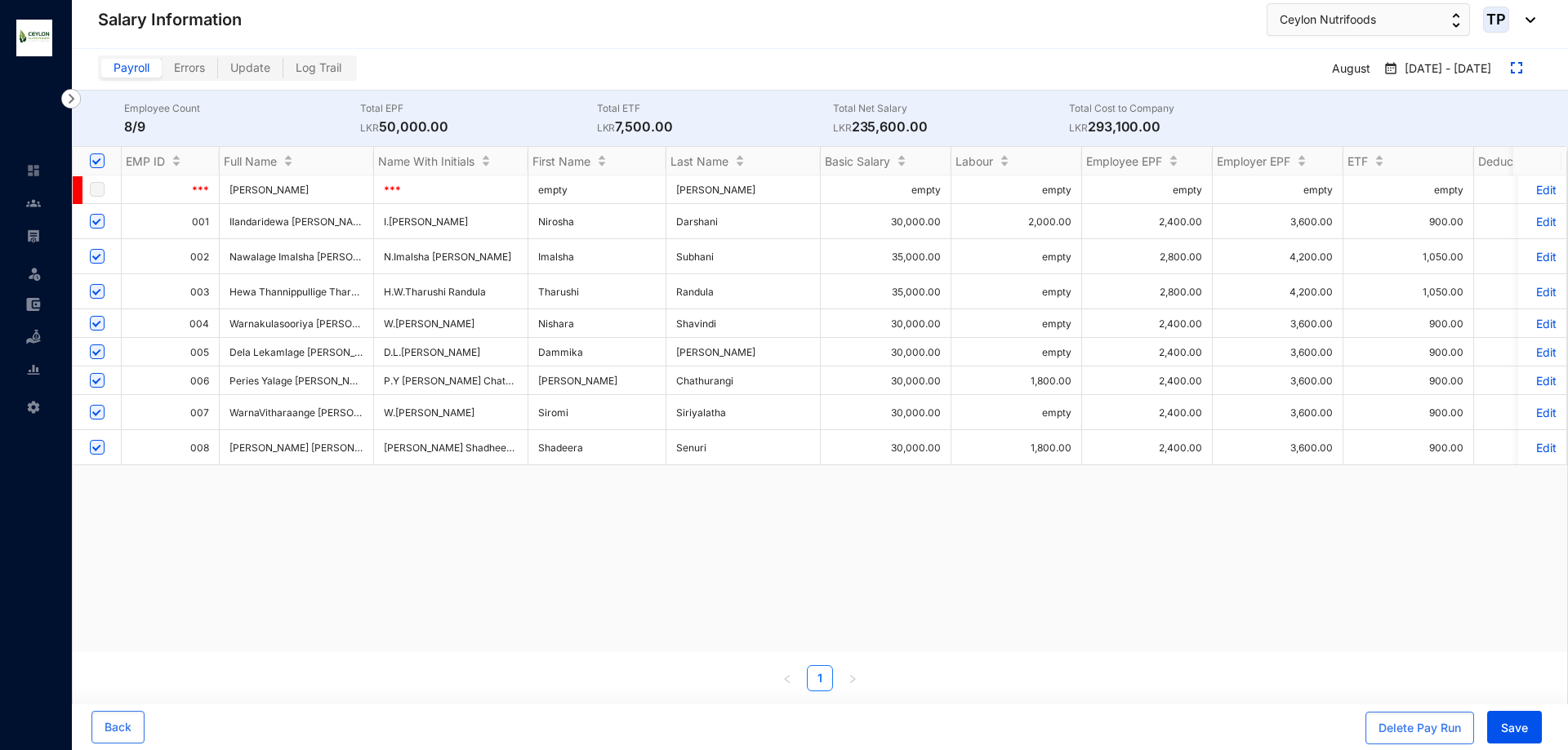
click at [1541, 328] on p "Edit" at bounding box center [1542, 323] width 29 height 14
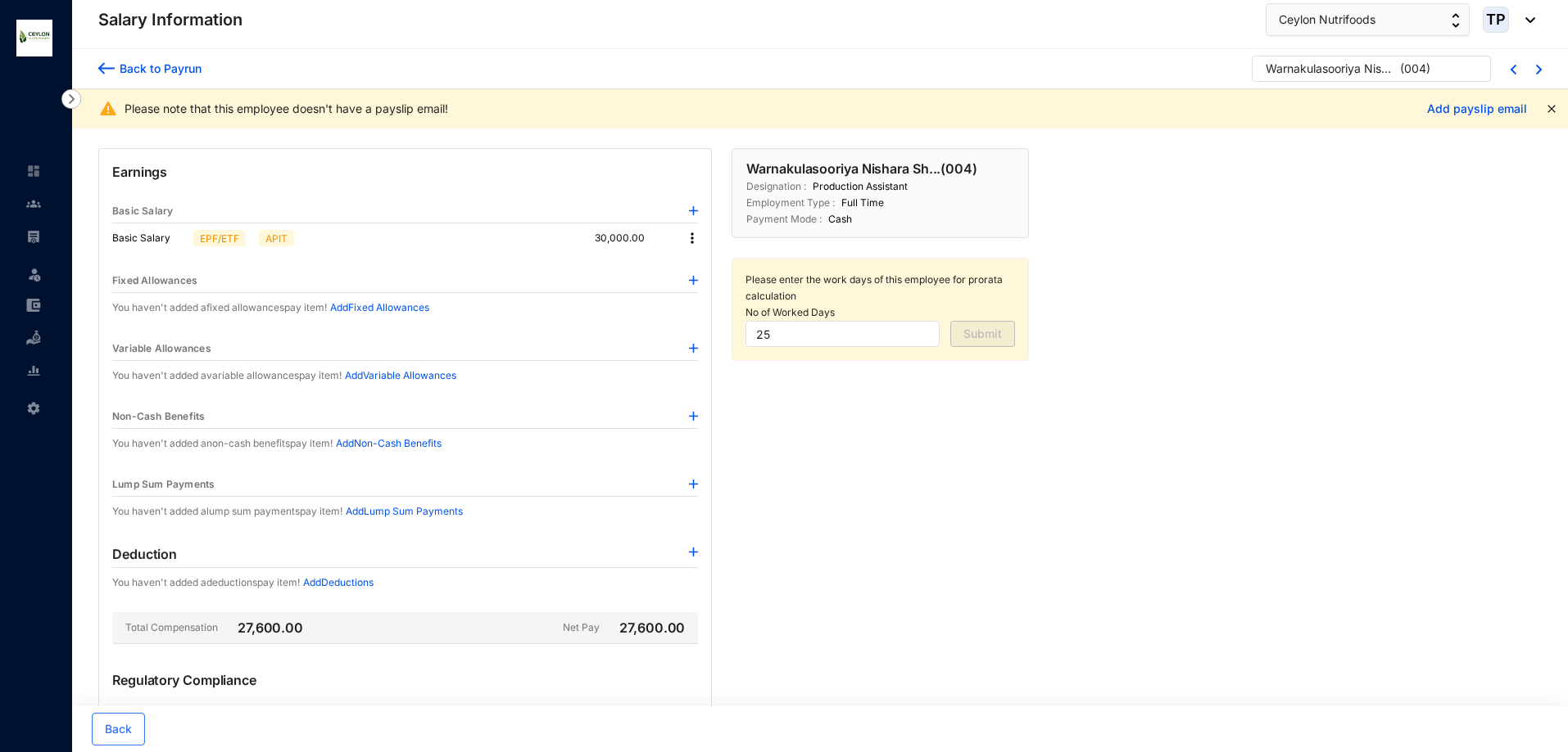
click at [695, 245] on img at bounding box center [692, 237] width 16 height 16
click at [696, 269] on li "Edit" at bounding box center [707, 265] width 40 height 26
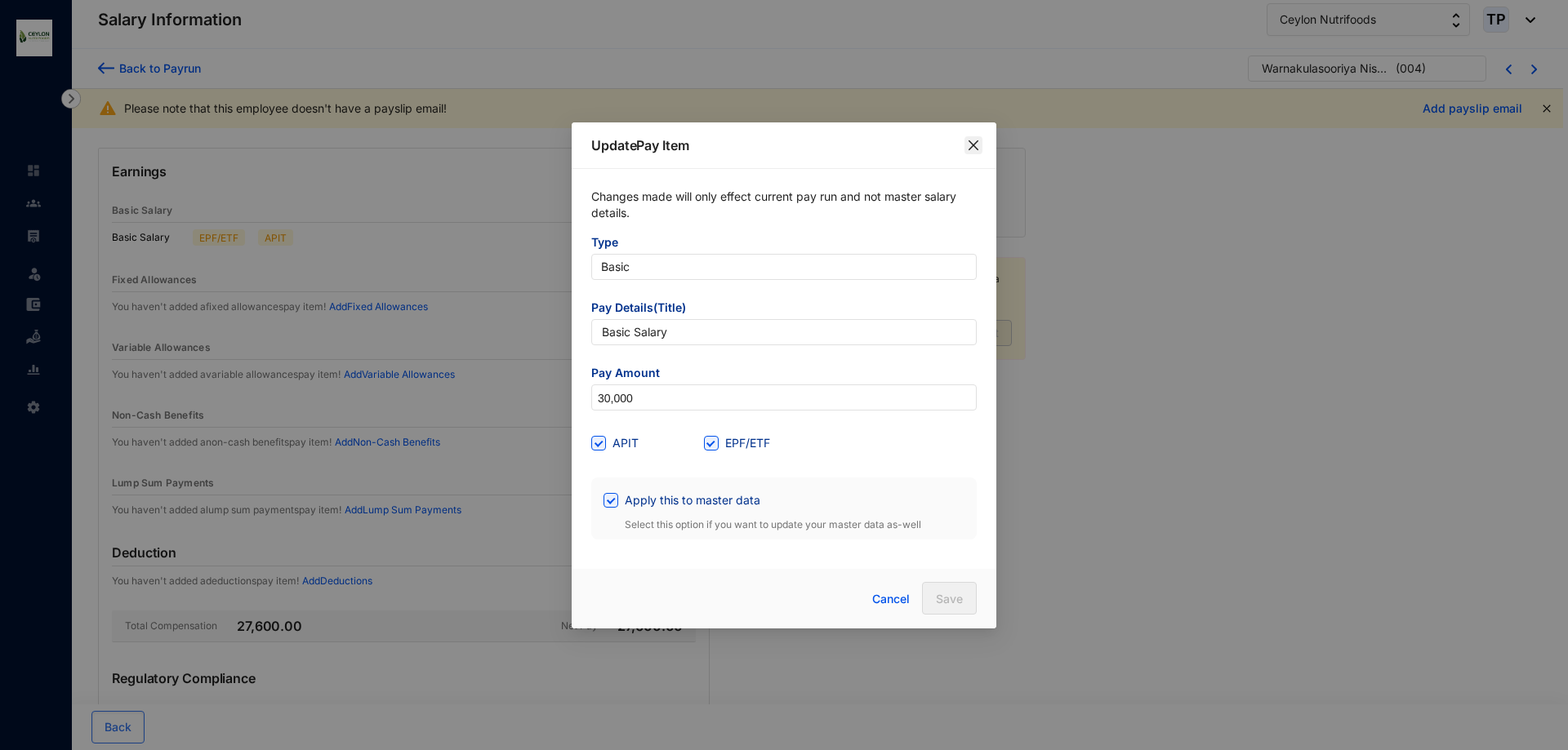
click at [976, 146] on icon "close" at bounding box center [974, 145] width 13 height 13
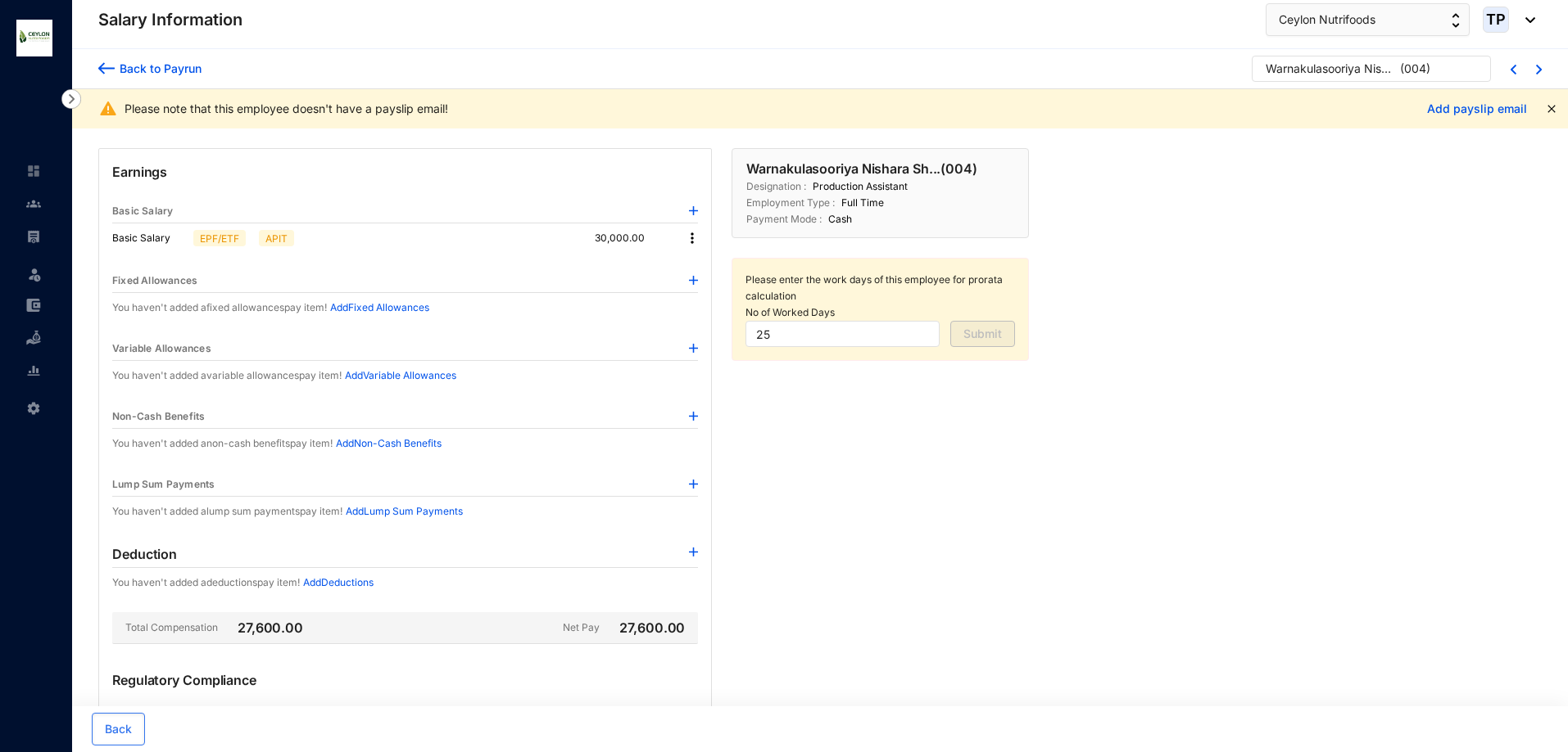
click at [108, 67] on img at bounding box center [106, 68] width 16 height 17
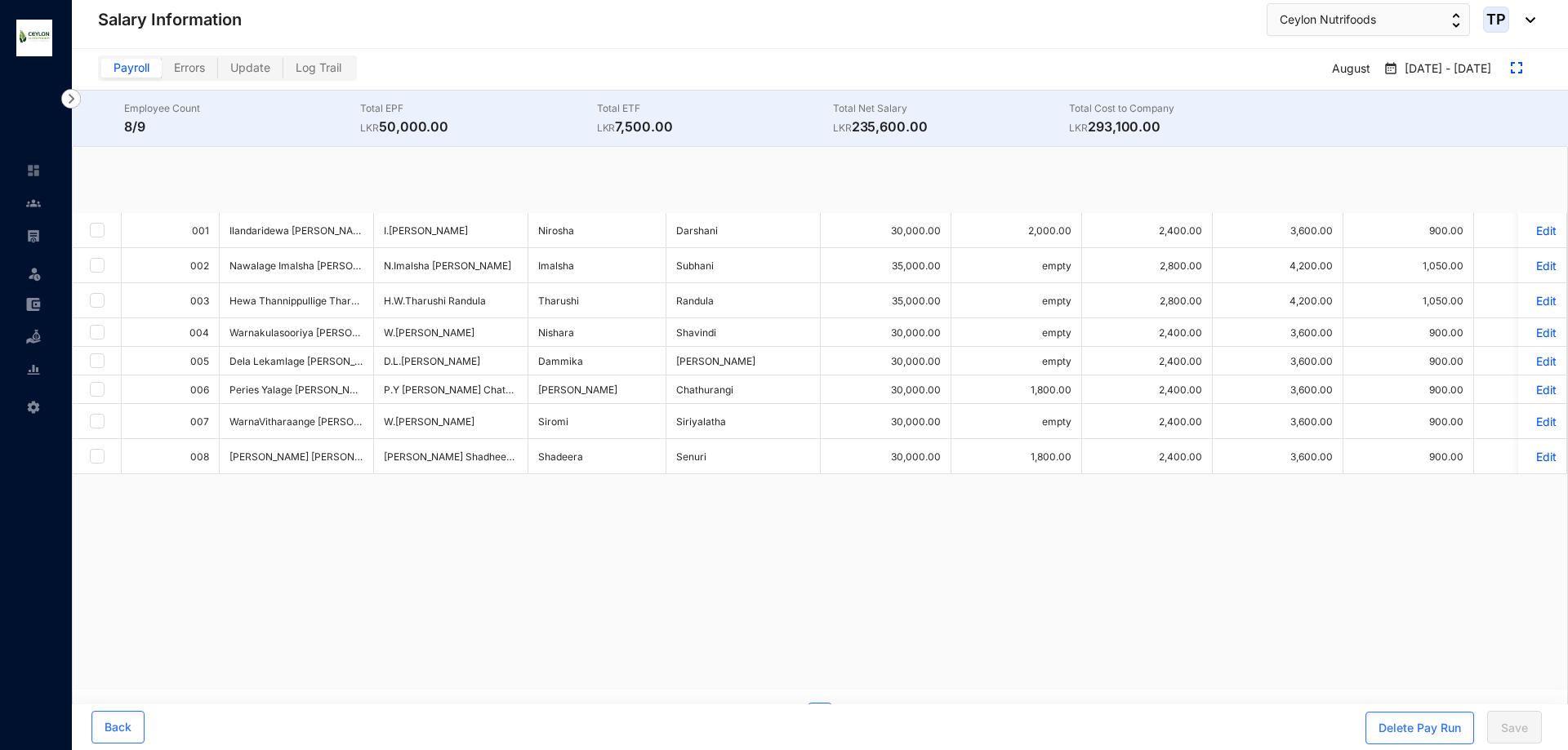
checkbox input "true"
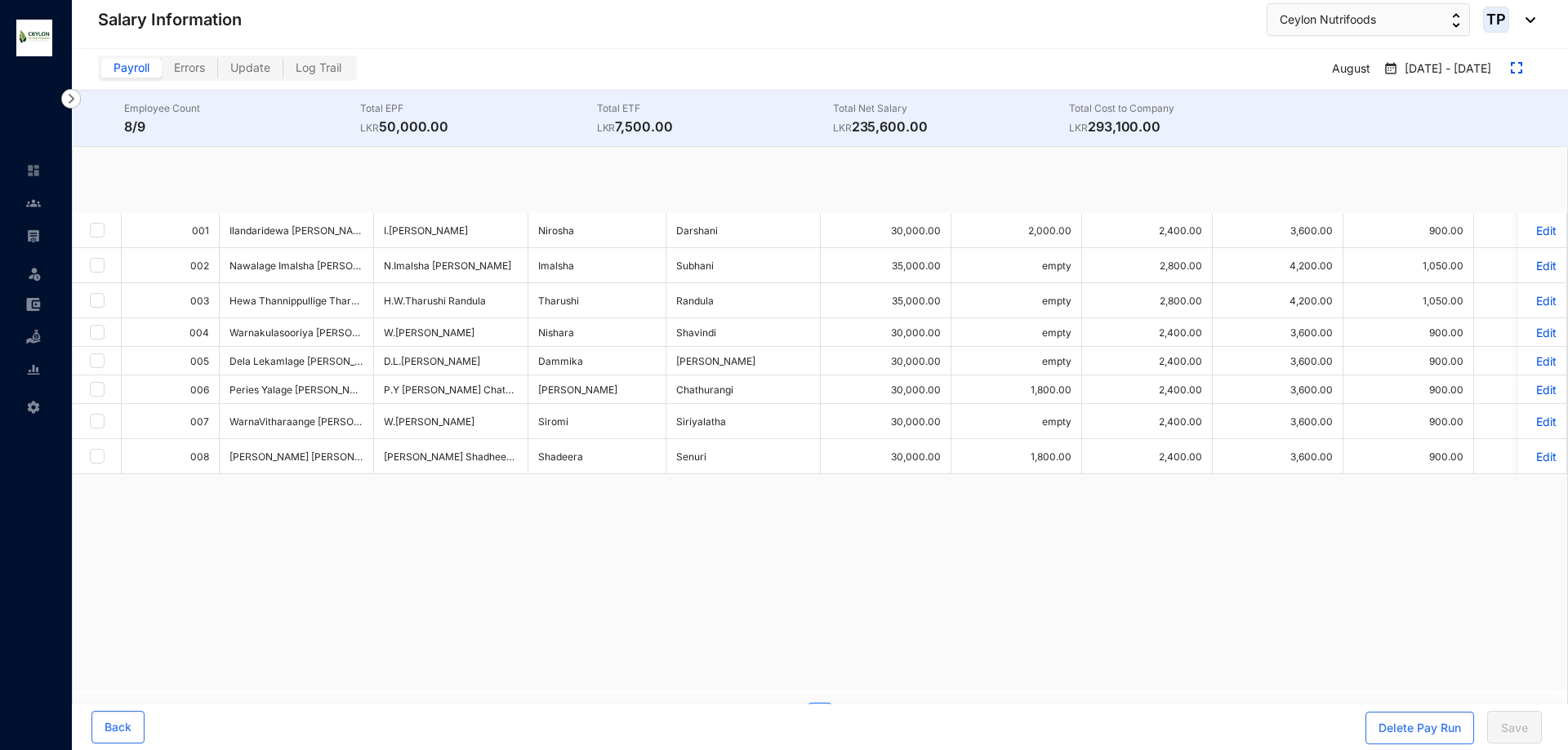
checkbox input "true"
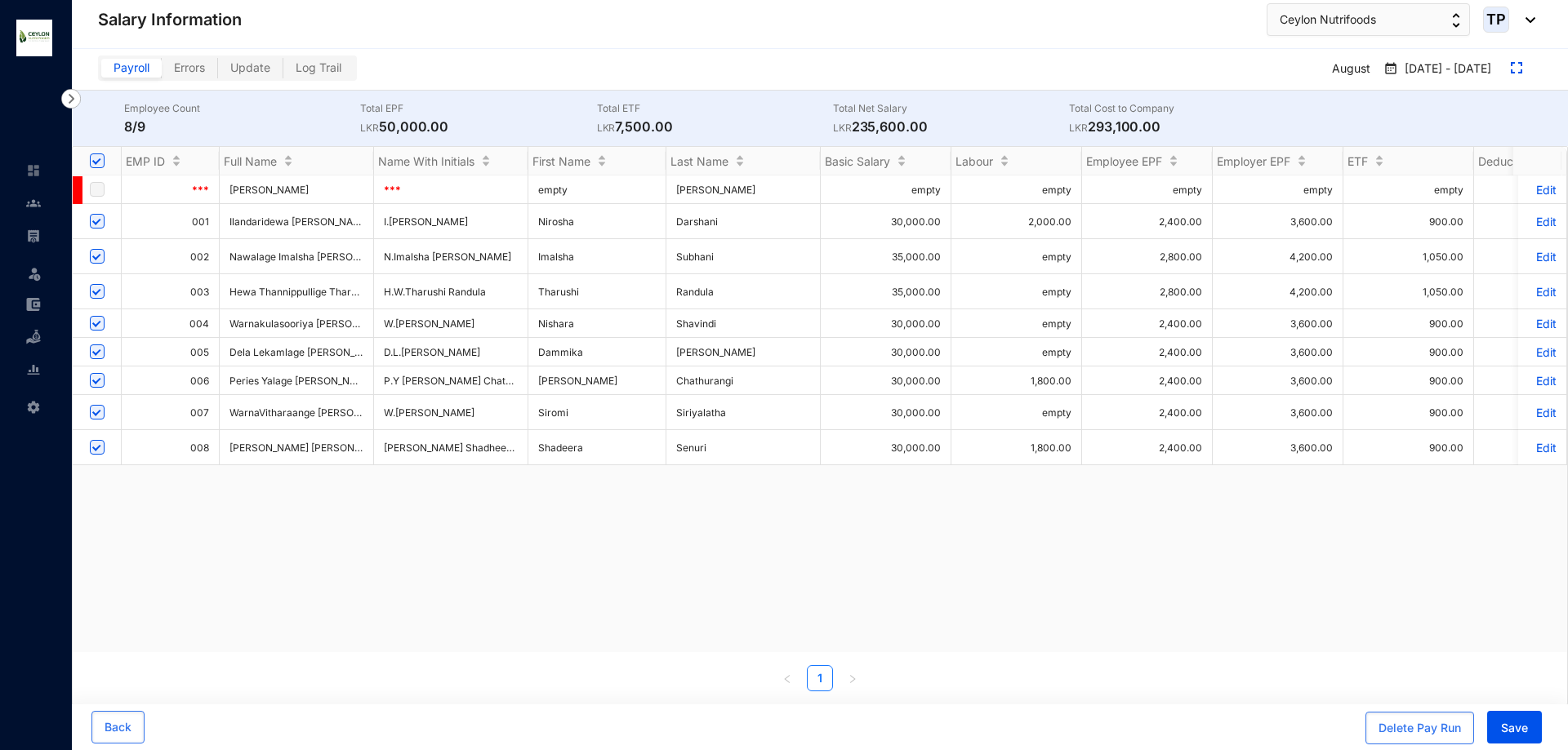
click at [95, 319] on input "checkbox" at bounding box center [96, 323] width 14 height 14
checkbox input "false"
click at [95, 352] on input "checkbox" at bounding box center [96, 352] width 14 height 14
checkbox input "false"
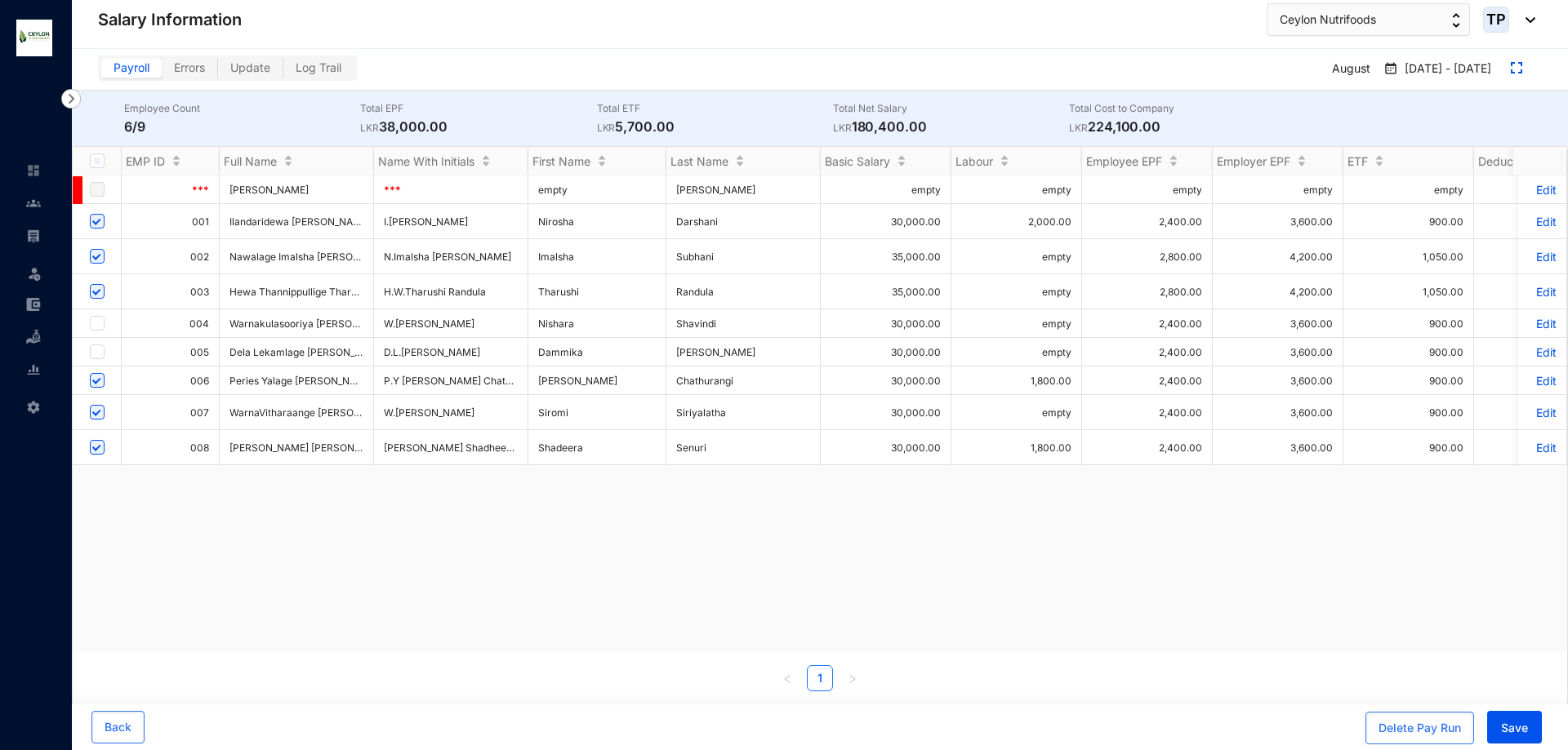
click at [95, 369] on td at bounding box center [97, 381] width 49 height 29
click at [95, 382] on input "checkbox" at bounding box center [96, 380] width 14 height 14
checkbox input "false"
click at [95, 411] on input "checkbox" at bounding box center [96, 412] width 14 height 14
checkbox input "false"
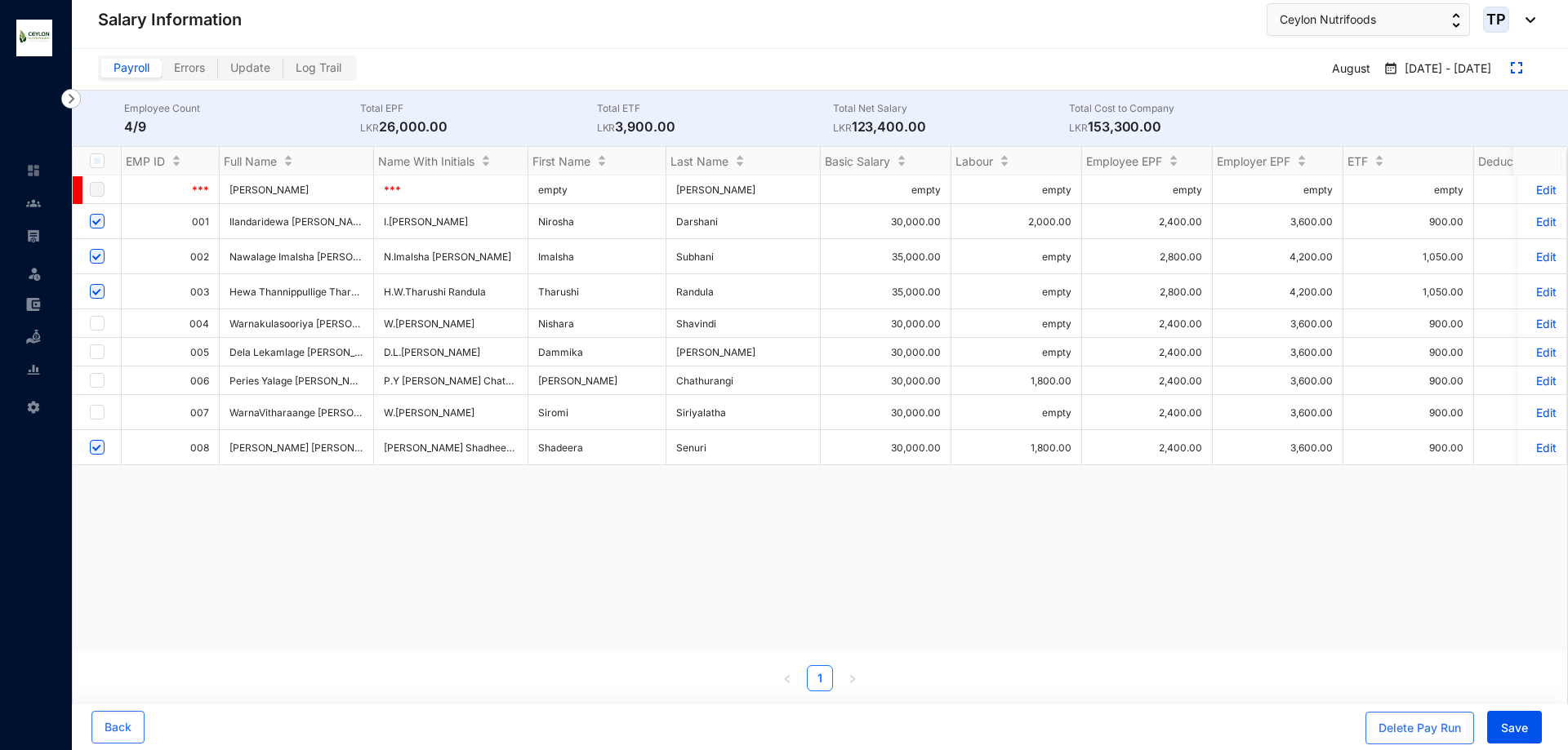
click at [96, 442] on input "checkbox" at bounding box center [96, 447] width 14 height 14
checkbox input "false"
click at [1530, 733] on button "Save" at bounding box center [1514, 727] width 55 height 32
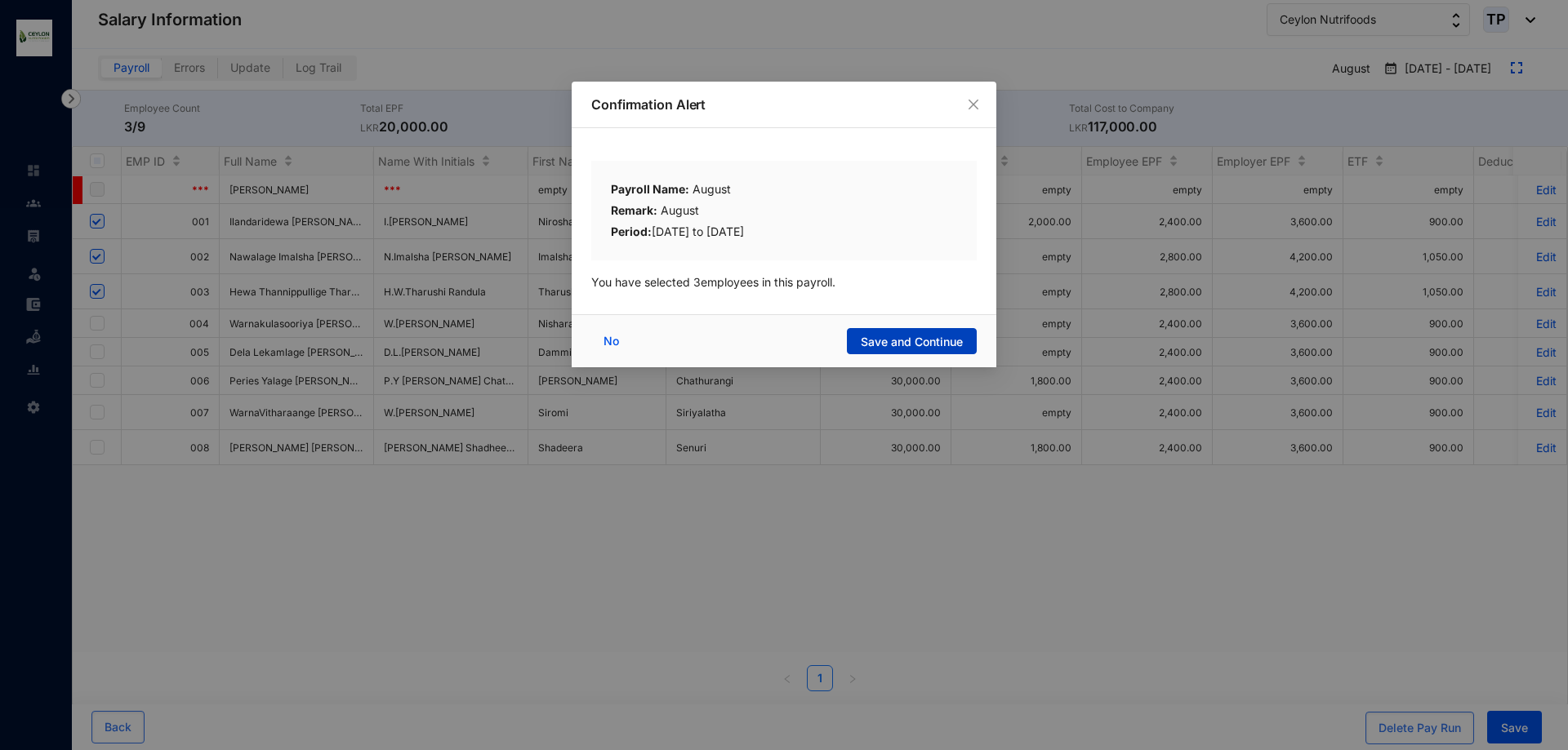
click at [936, 334] on span "Save and Continue" at bounding box center [912, 341] width 102 height 16
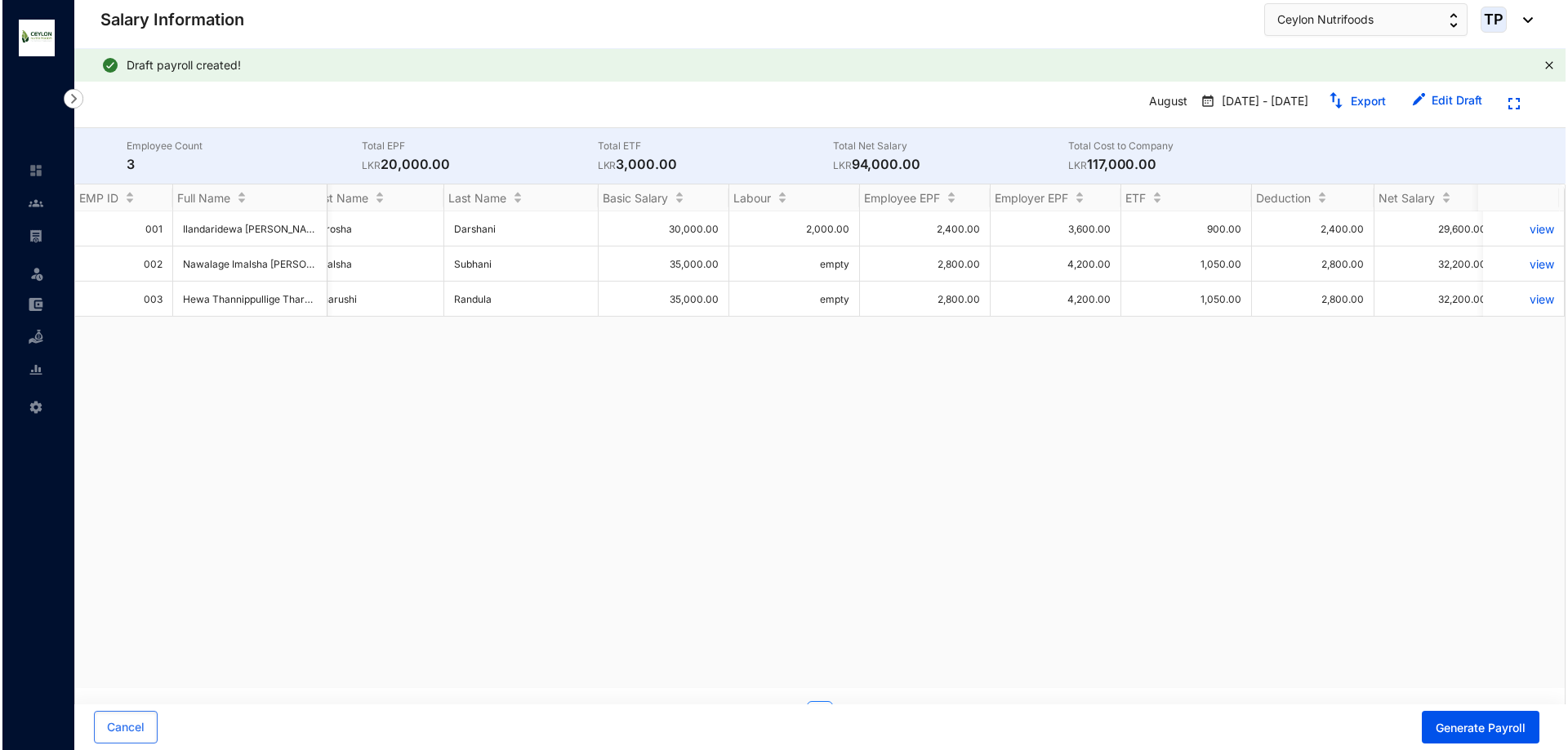
scroll to position [0, 241]
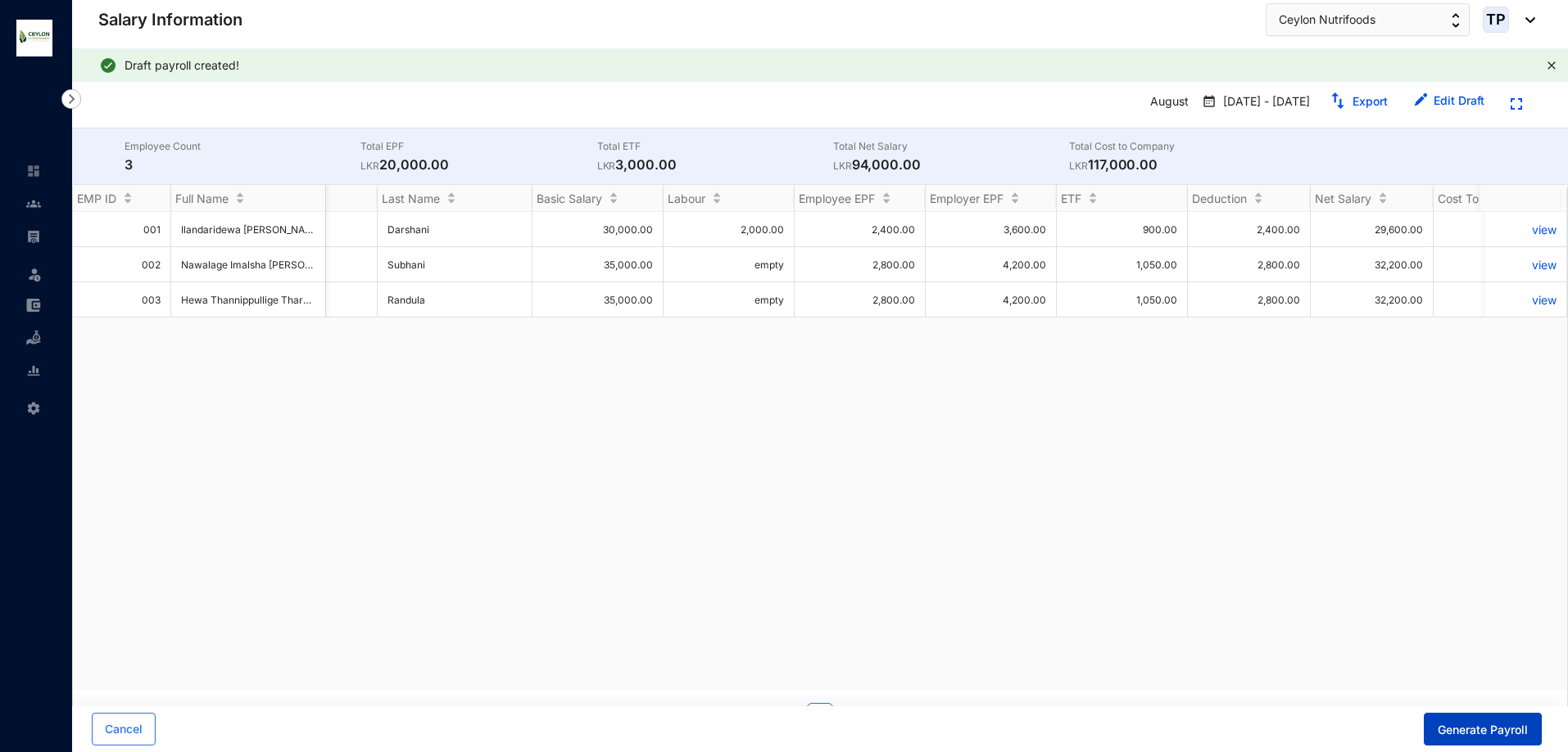
click at [1510, 720] on button "Generate Payroll" at bounding box center [1483, 729] width 118 height 32
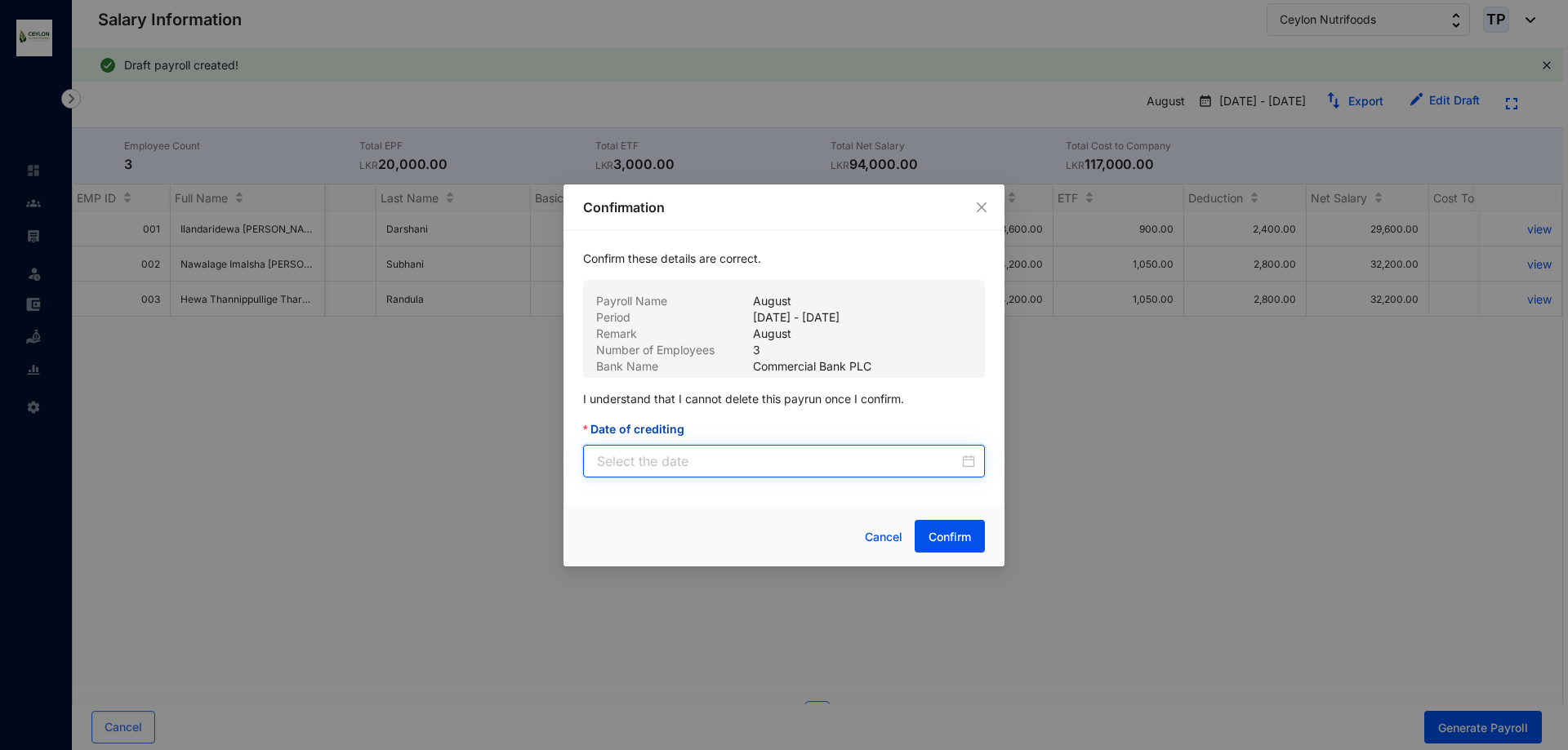
click at [776, 460] on input "Date of crediting" at bounding box center [778, 461] width 362 height 20
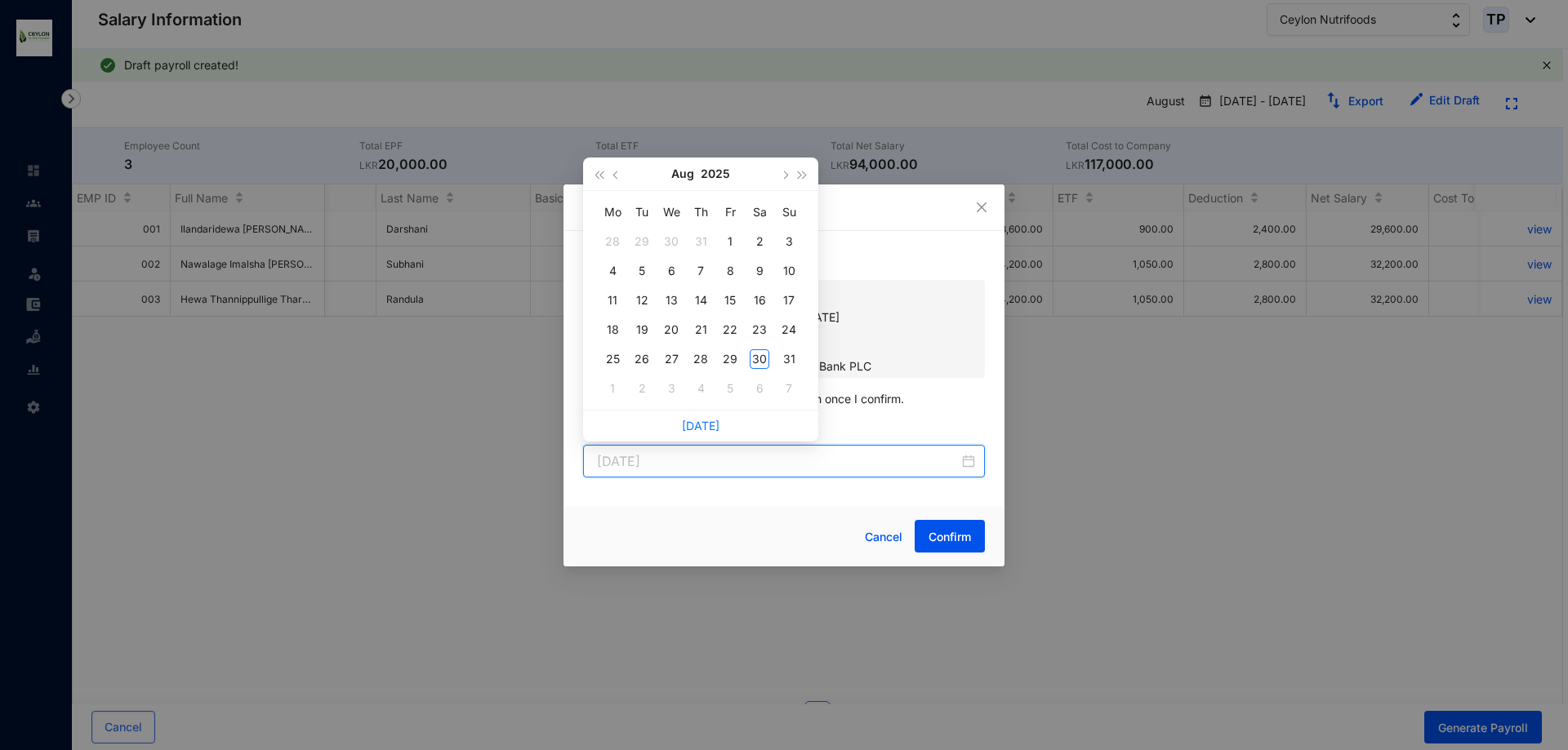
type input "[DATE]"
click at [698, 421] on link "[DATE]" at bounding box center [701, 426] width 37 height 14
type input "[DATE]"
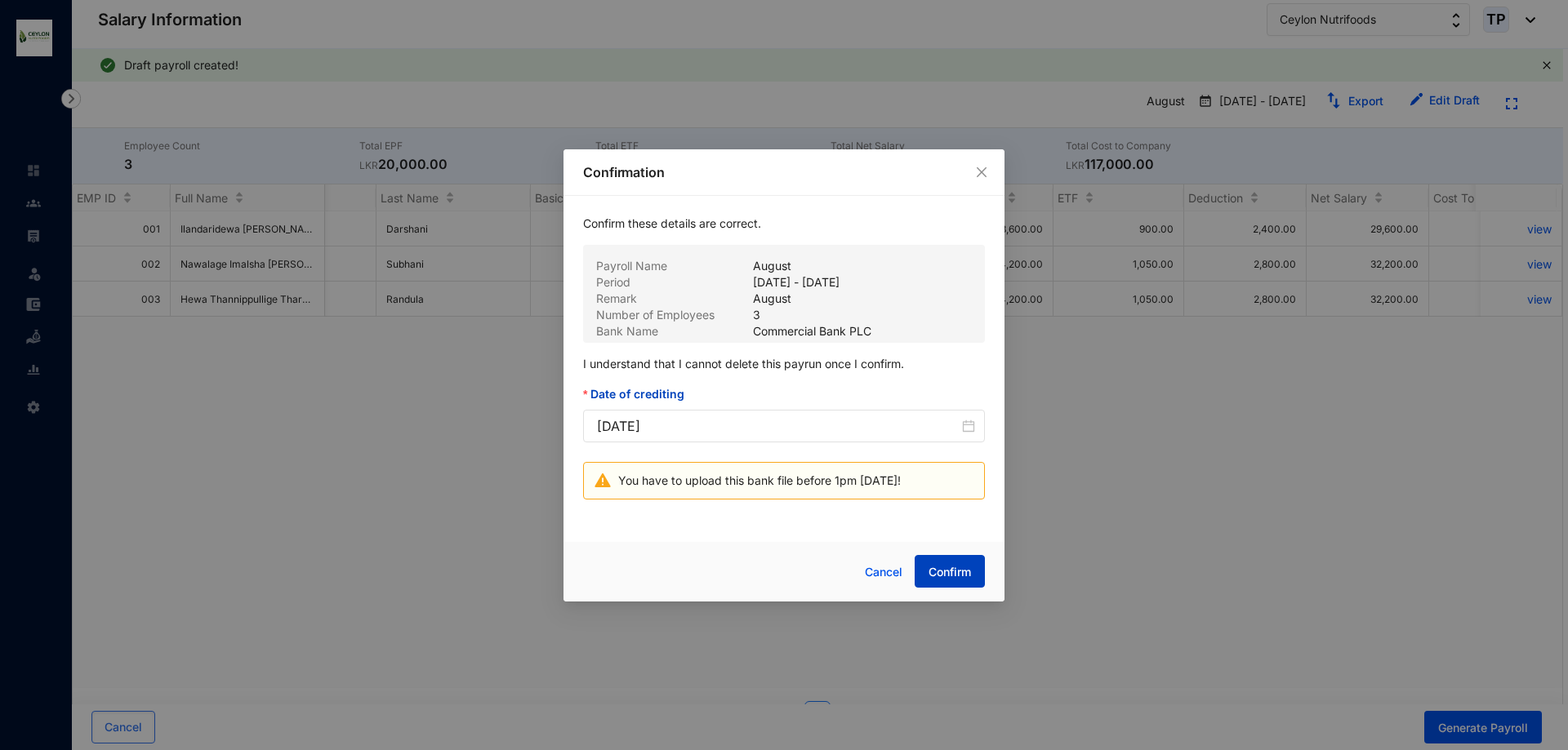
click at [952, 570] on span "Confirm" at bounding box center [950, 572] width 43 height 16
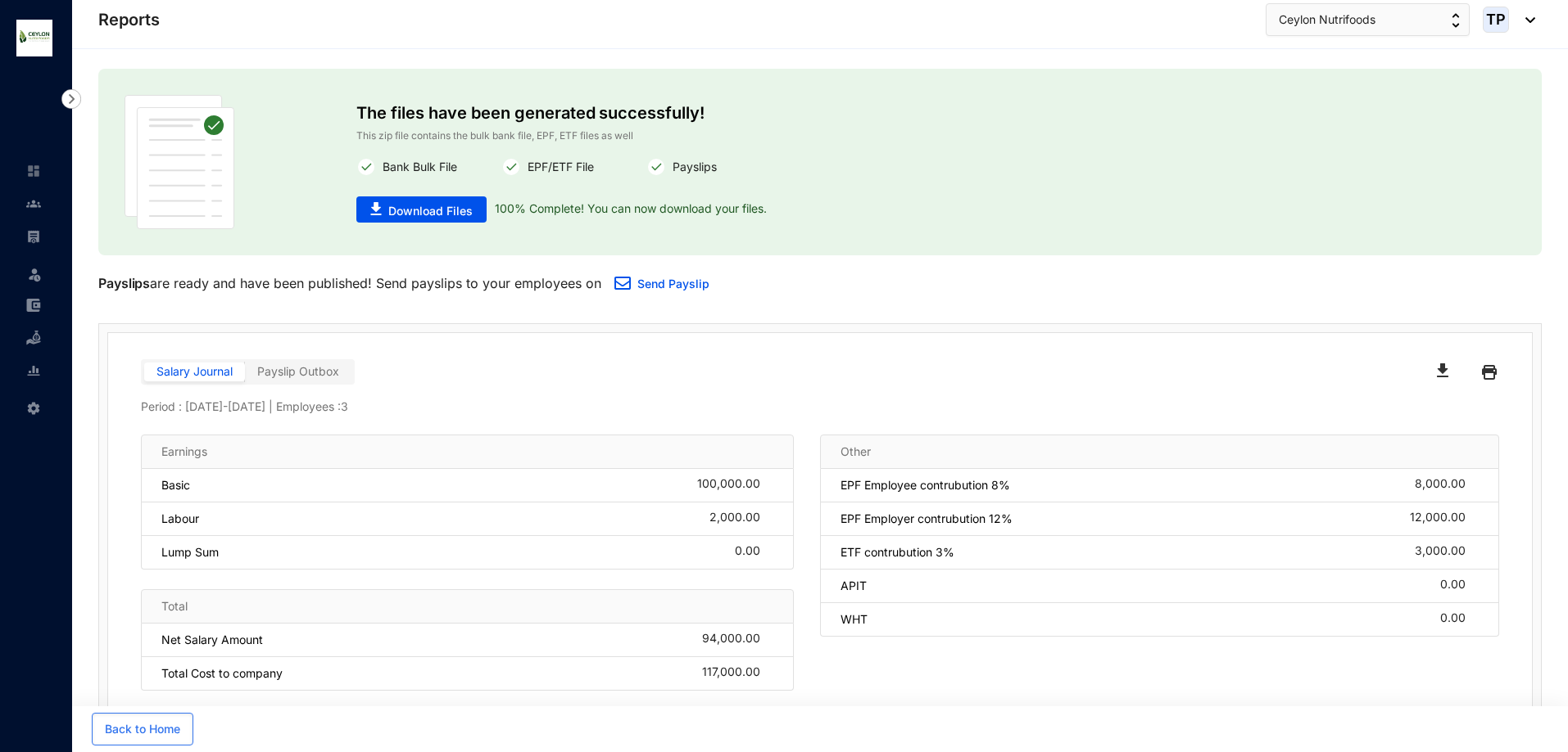
click at [26, 212] on link at bounding box center [47, 203] width 41 height 16
